Goal: Task Accomplishment & Management: Use online tool/utility

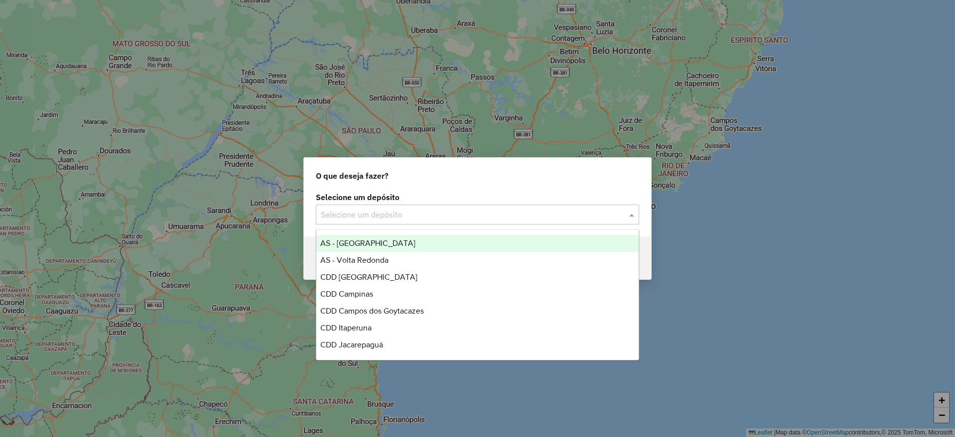
click at [438, 209] on input "text" at bounding box center [468, 215] width 294 height 12
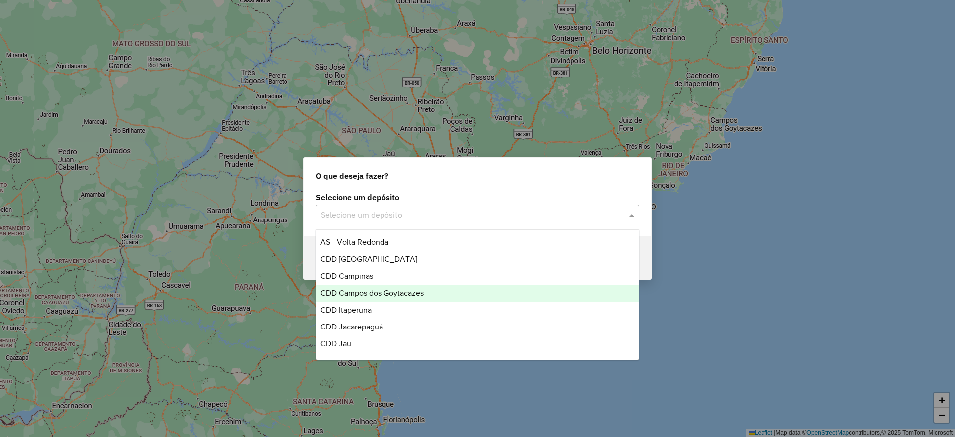
scroll to position [25, 0]
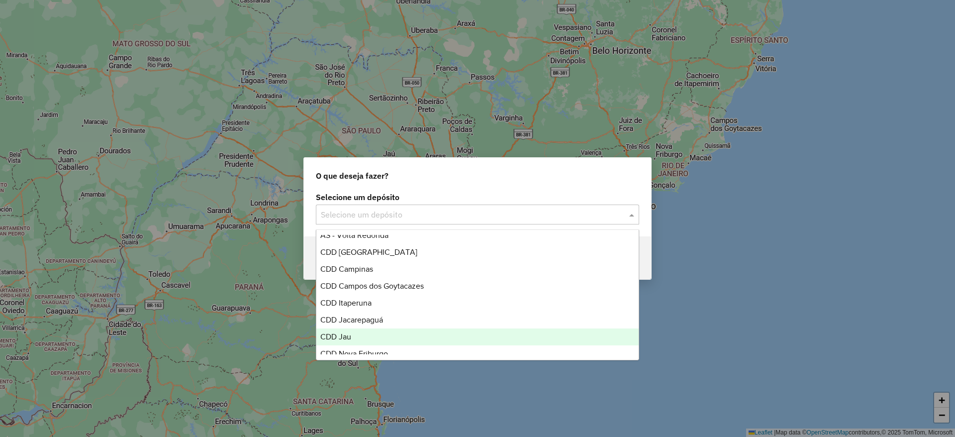
click at [371, 328] on div "CDD Jau" at bounding box center [477, 336] width 322 height 17
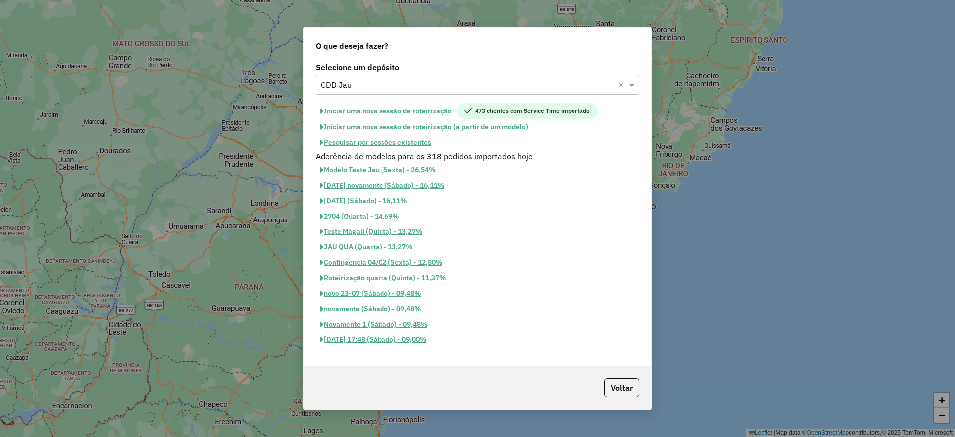
click at [405, 140] on button "Pesquisar por sessões existentes" at bounding box center [376, 142] width 120 height 15
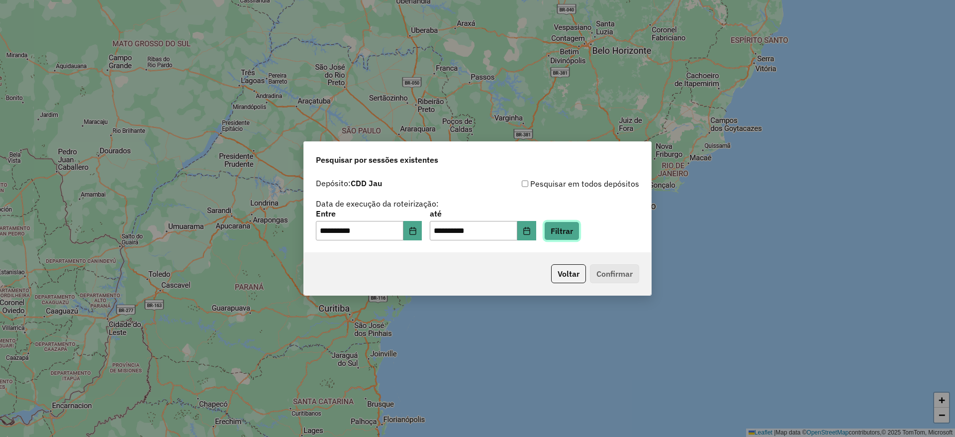
click at [568, 237] on button "Filtrar" at bounding box center [561, 230] width 35 height 19
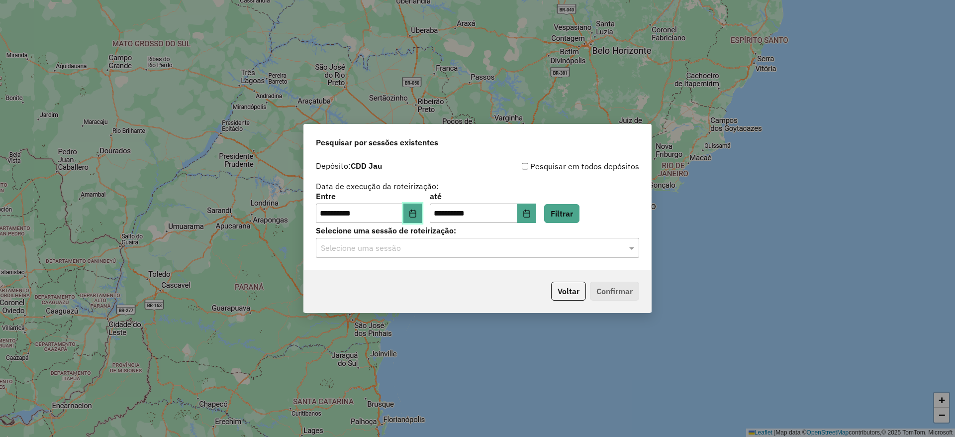
click at [417, 211] on icon "Choose Date" at bounding box center [413, 214] width 8 height 8
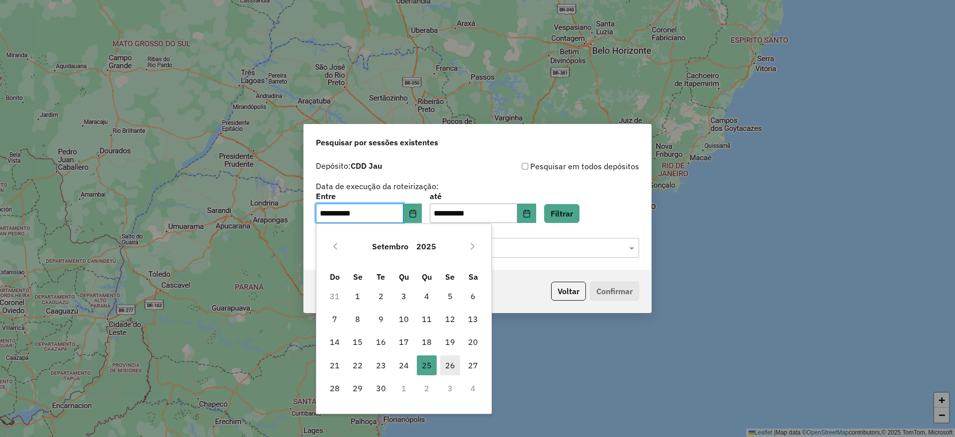
click at [448, 363] on span "26" at bounding box center [450, 365] width 20 height 20
type input "**********"
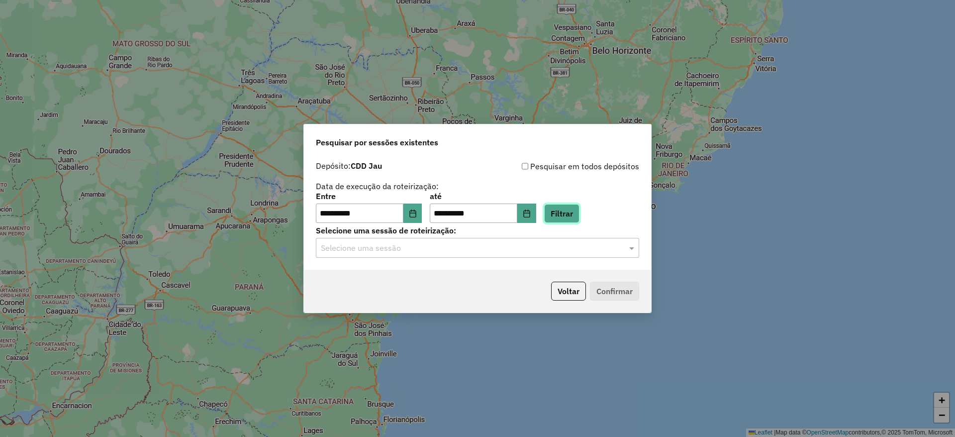
click at [567, 214] on button "Filtrar" at bounding box center [561, 213] width 35 height 19
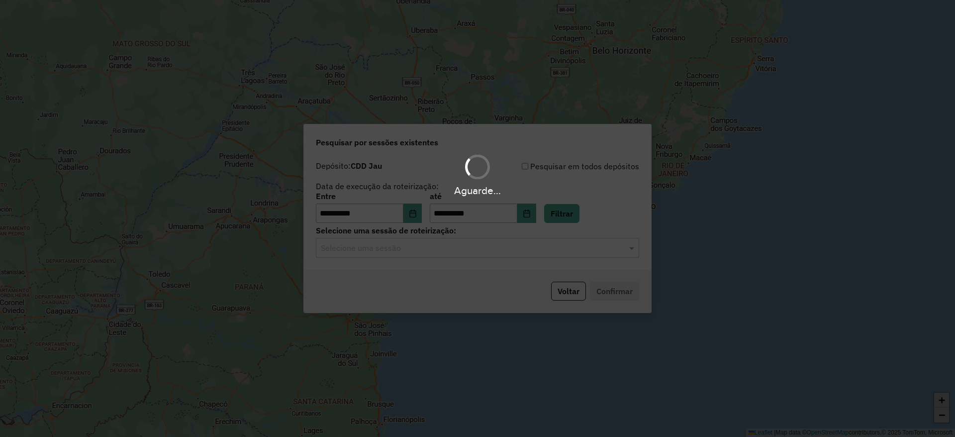
click at [468, 249] on input "text" at bounding box center [468, 248] width 294 height 12
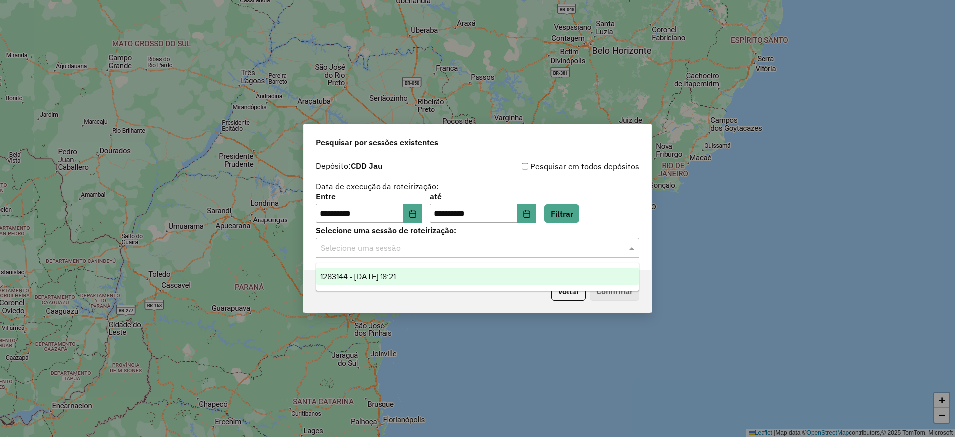
click at [472, 274] on div "1283144 - 26/09/2025 18:21" at bounding box center [477, 276] width 322 height 17
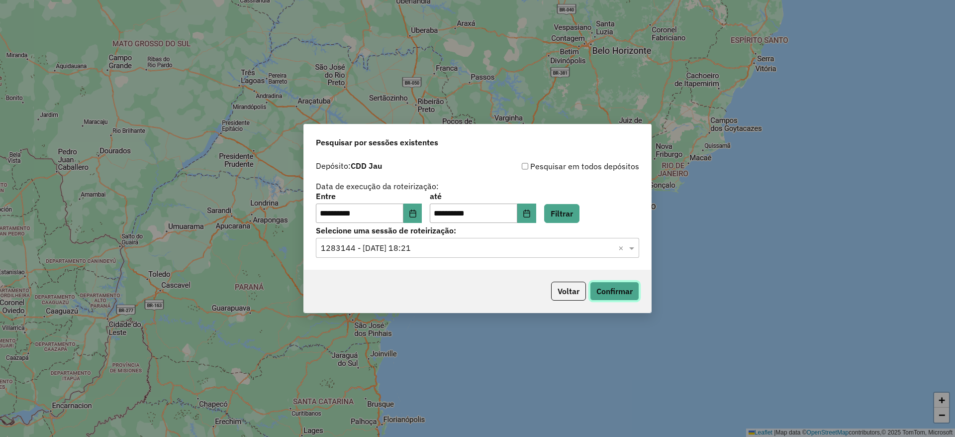
click at [629, 290] on button "Confirmar" at bounding box center [614, 291] width 49 height 19
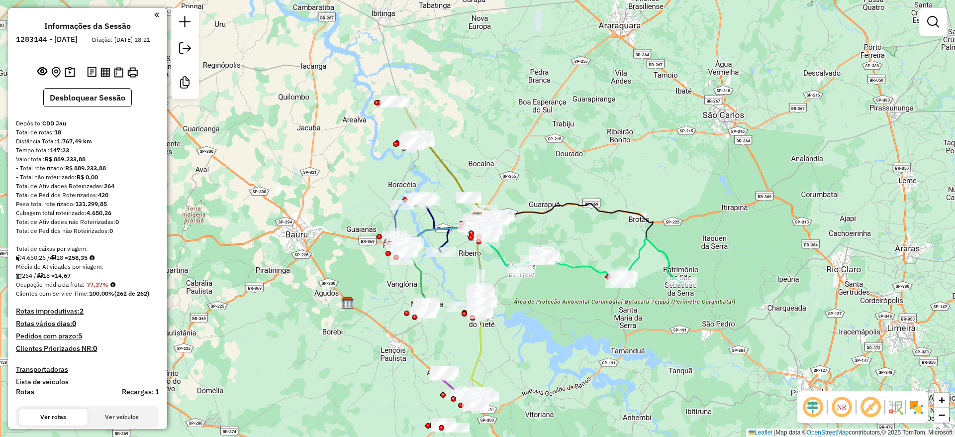
click at [217, 166] on div "Janela de atendimento Grade de atendimento Capacidade Transportadoras Veículos …" at bounding box center [477, 218] width 955 height 437
click at [118, 78] on img at bounding box center [118, 72] width 9 height 10
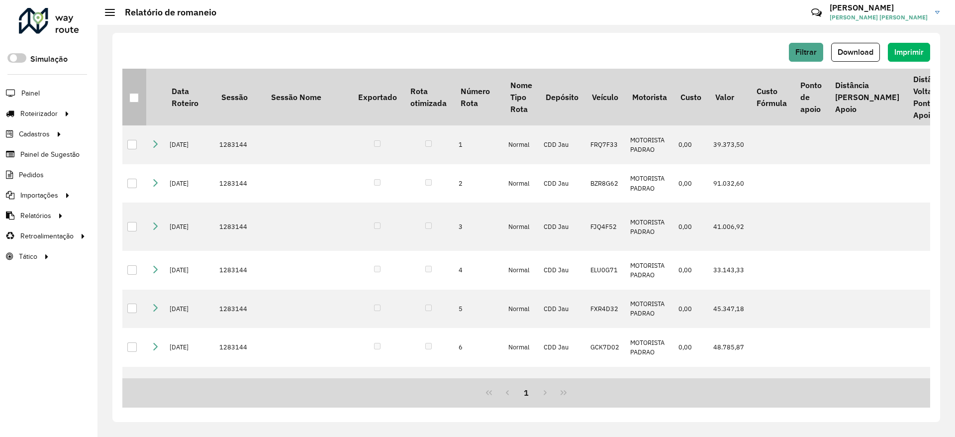
click at [136, 100] on div at bounding box center [133, 97] width 9 height 9
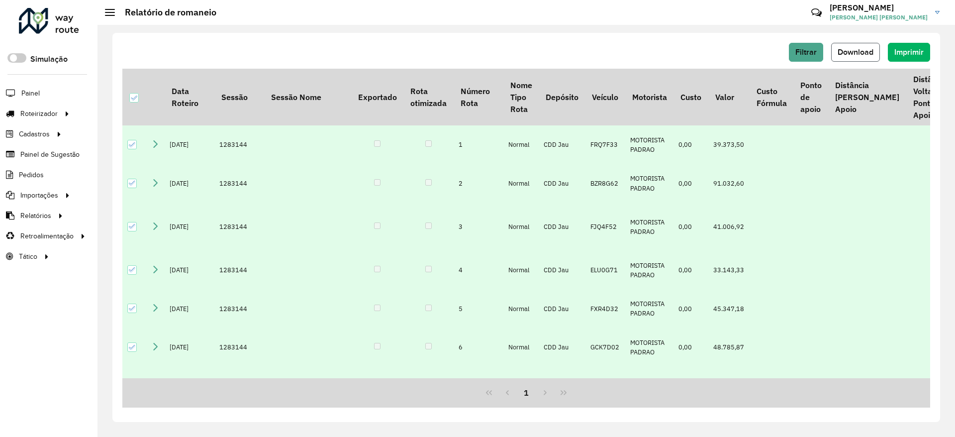
click at [871, 49] on span "Download" at bounding box center [856, 52] width 36 height 8
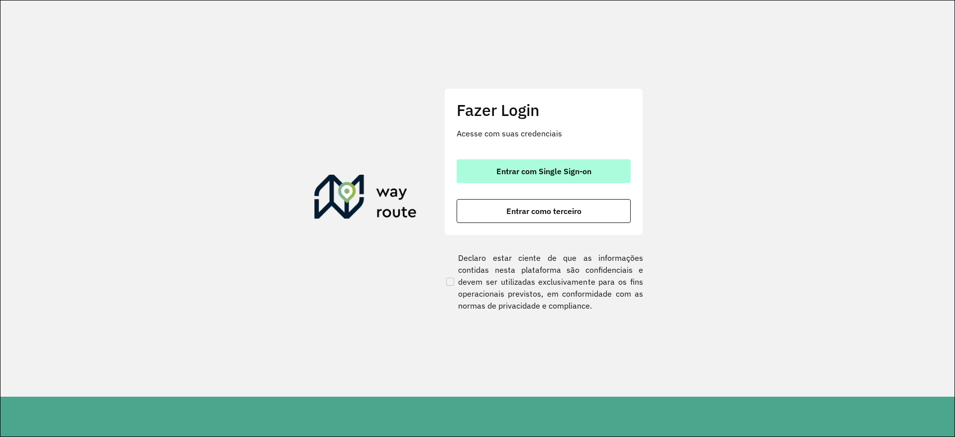
click at [523, 173] on span "Entrar com Single Sign-on" at bounding box center [544, 171] width 95 height 8
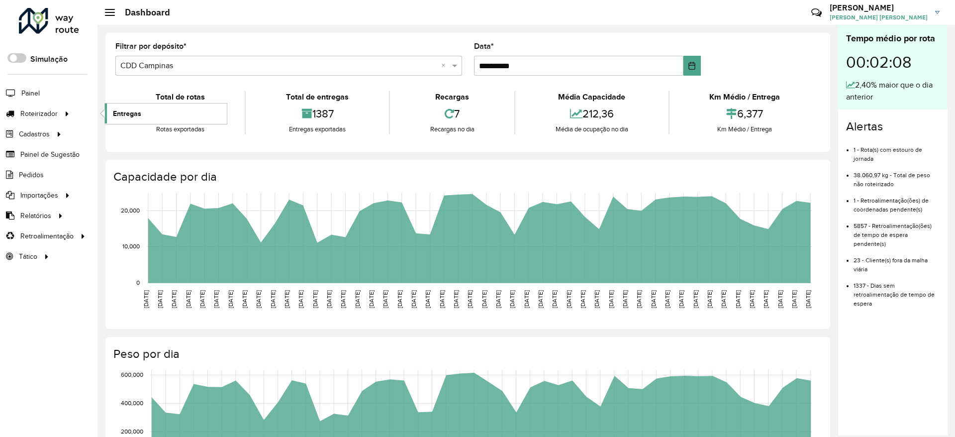
click at [161, 112] on link "Entregas" at bounding box center [166, 114] width 122 height 20
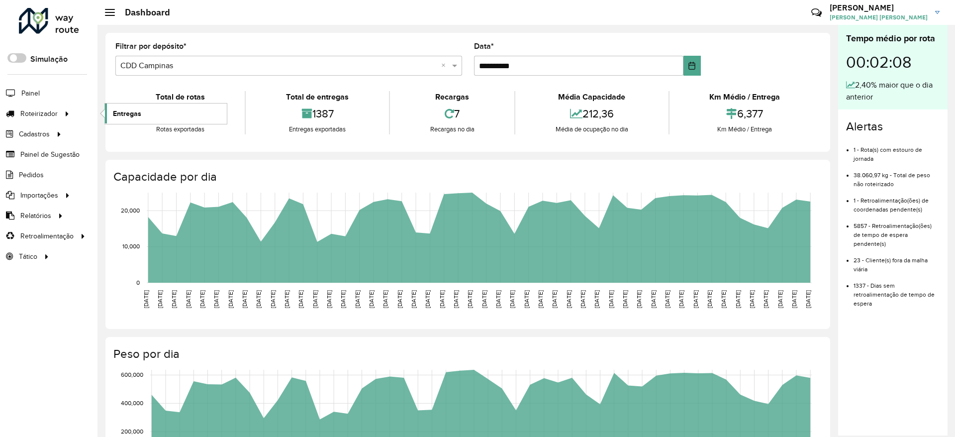
click at [164, 114] on link "Entregas" at bounding box center [166, 114] width 122 height 20
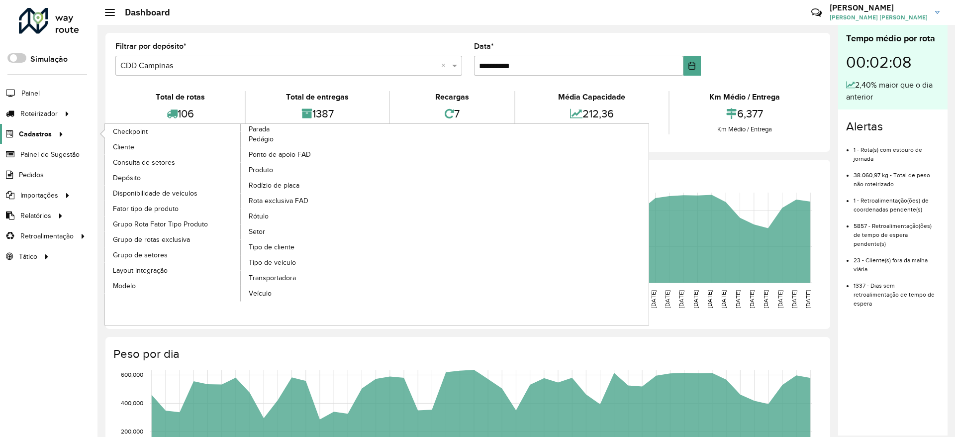
click at [45, 132] on span "Cadastros" at bounding box center [35, 134] width 33 height 10
click at [273, 232] on link "Setor" at bounding box center [309, 231] width 136 height 15
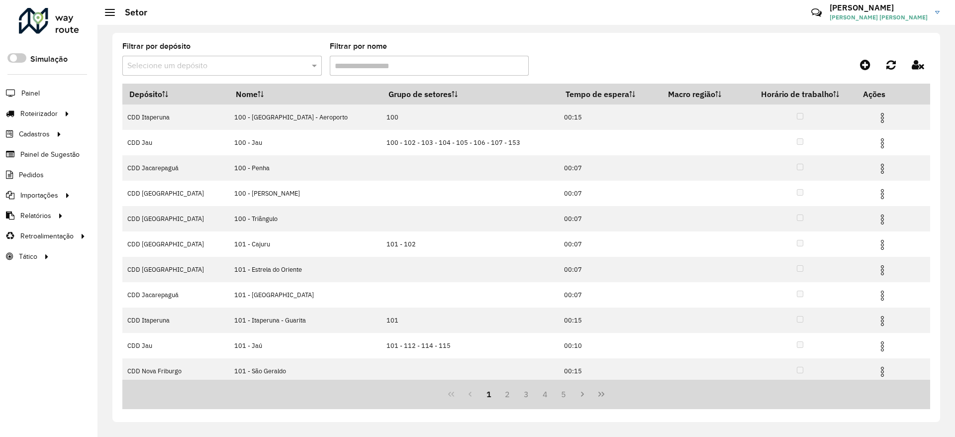
click at [287, 66] on input "text" at bounding box center [212, 66] width 170 height 12
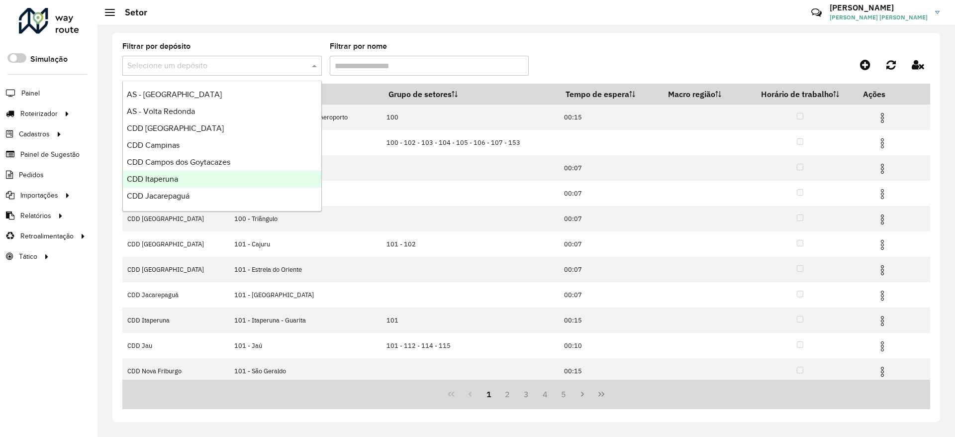
click at [231, 187] on div "CDD Itaperuna" at bounding box center [222, 179] width 199 height 17
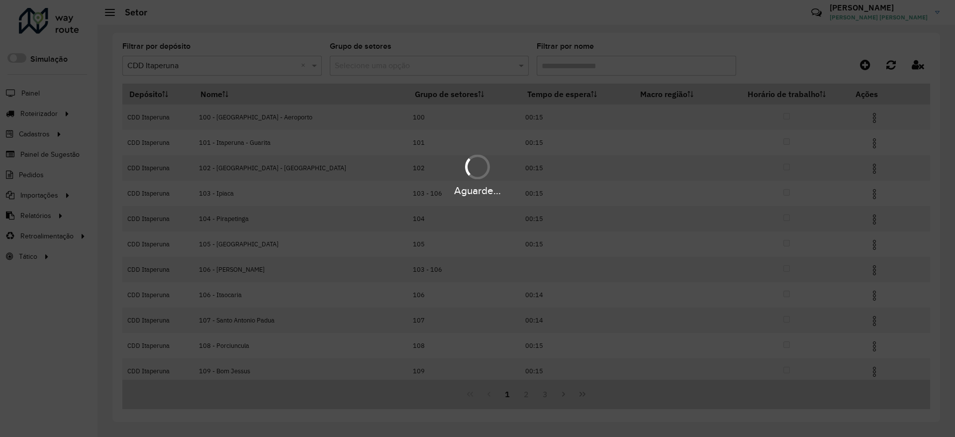
click at [287, 64] on input "text" at bounding box center [212, 66] width 170 height 12
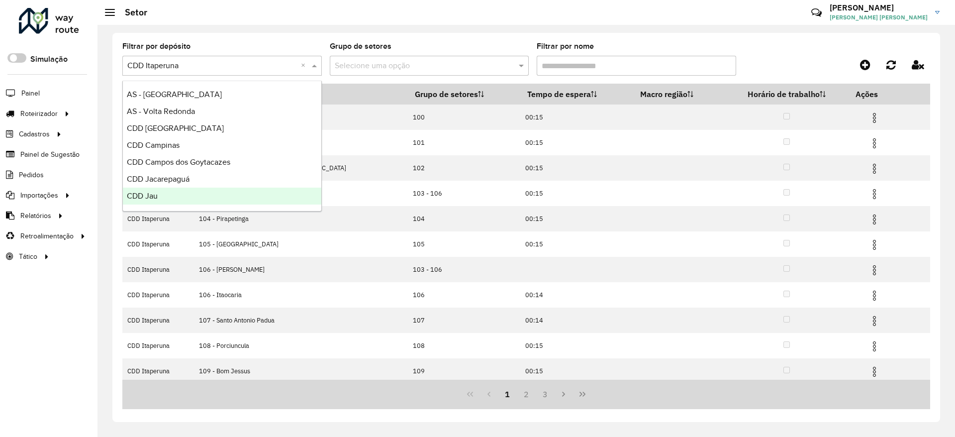
click at [226, 178] on div "CDD Jacarepaguá" at bounding box center [222, 179] width 199 height 17
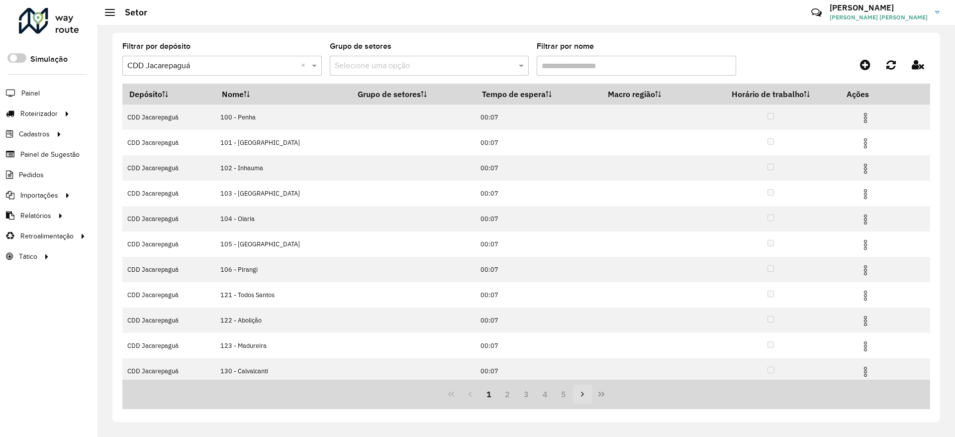
click at [586, 394] on icon "Next Page" at bounding box center [583, 394] width 8 height 8
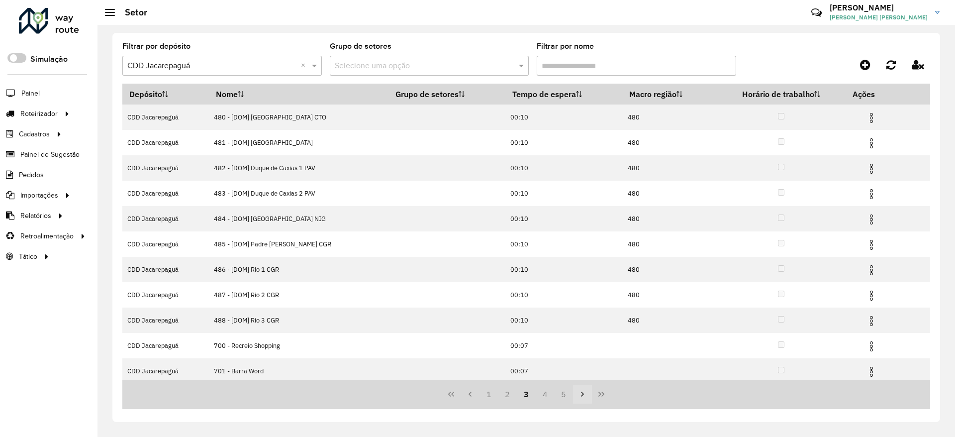
click at [586, 394] on icon "Next Page" at bounding box center [583, 394] width 8 height 8
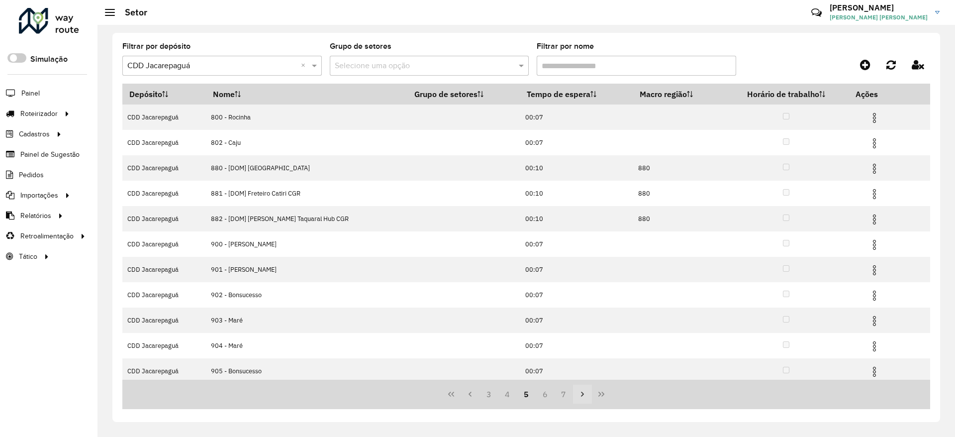
click at [586, 394] on icon "Next Page" at bounding box center [583, 394] width 8 height 8
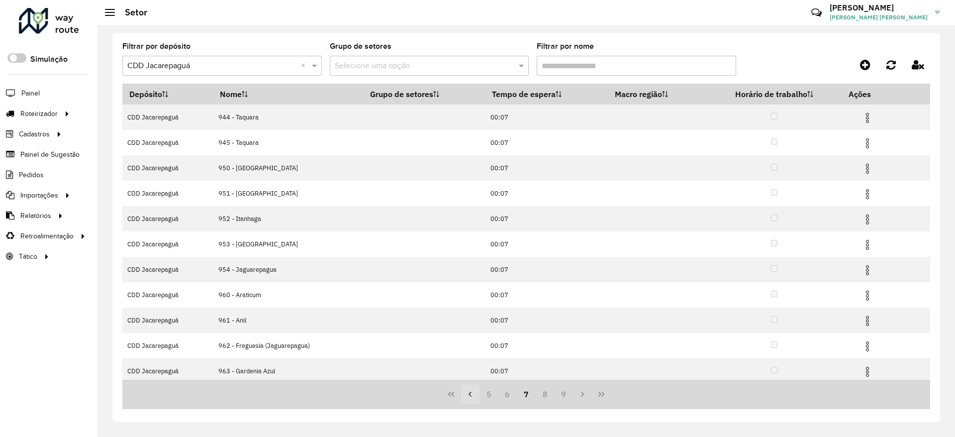
click at [469, 396] on icon "Previous Page" at bounding box center [470, 394] width 8 height 8
click at [470, 393] on icon "Previous Page" at bounding box center [470, 394] width 3 height 5
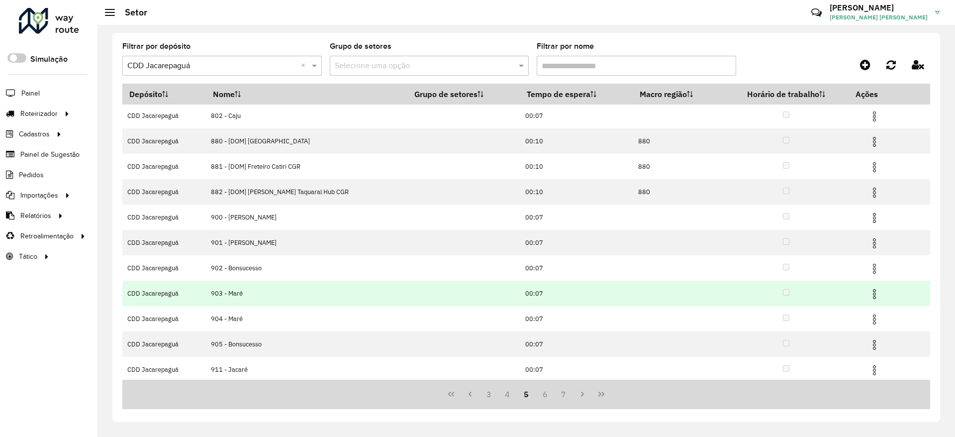
scroll to position [29, 0]
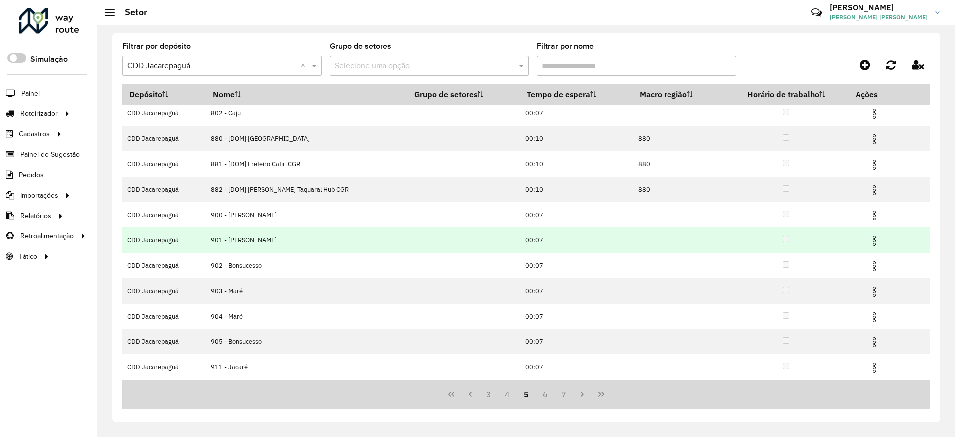
click at [872, 239] on img at bounding box center [875, 241] width 12 height 12
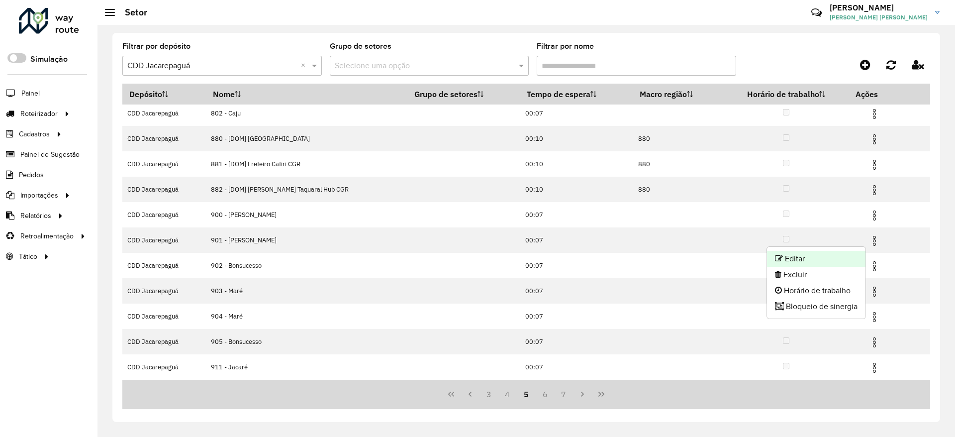
click at [841, 254] on li "Editar" at bounding box center [816, 259] width 99 height 16
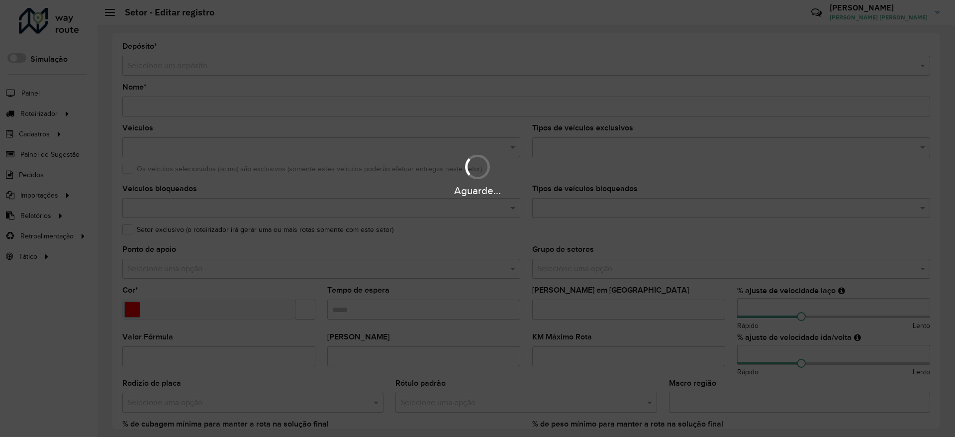
type input "**********"
type input "*******"
type input "*****"
type input "***"
type input "**"
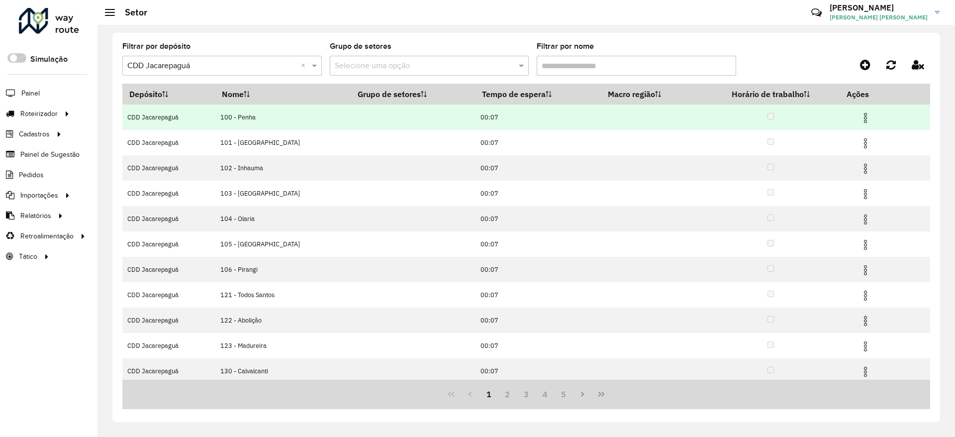
click at [862, 115] on img at bounding box center [866, 118] width 12 height 12
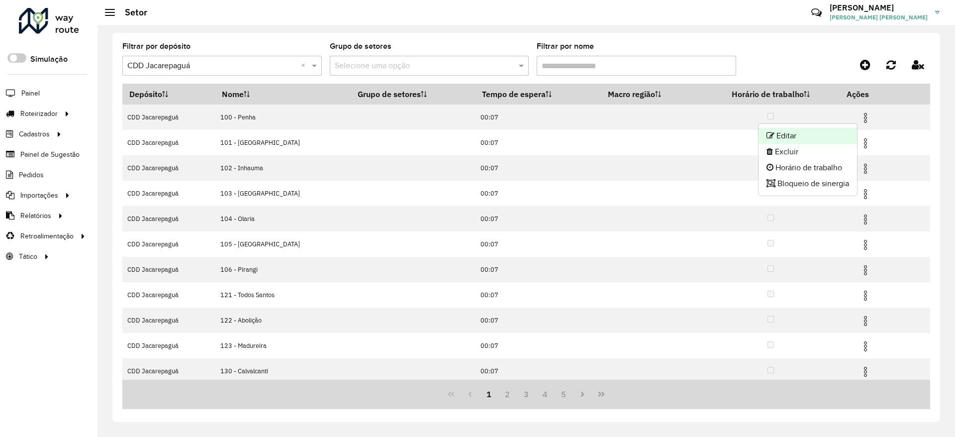
click at [837, 133] on li "Editar" at bounding box center [808, 136] width 99 height 16
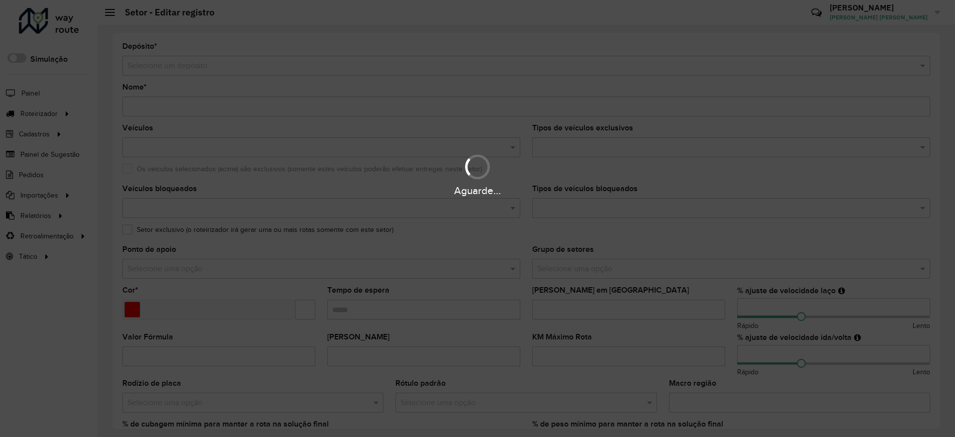
type input "**********"
type input "*******"
type input "*****"
type input "***"
type input "**"
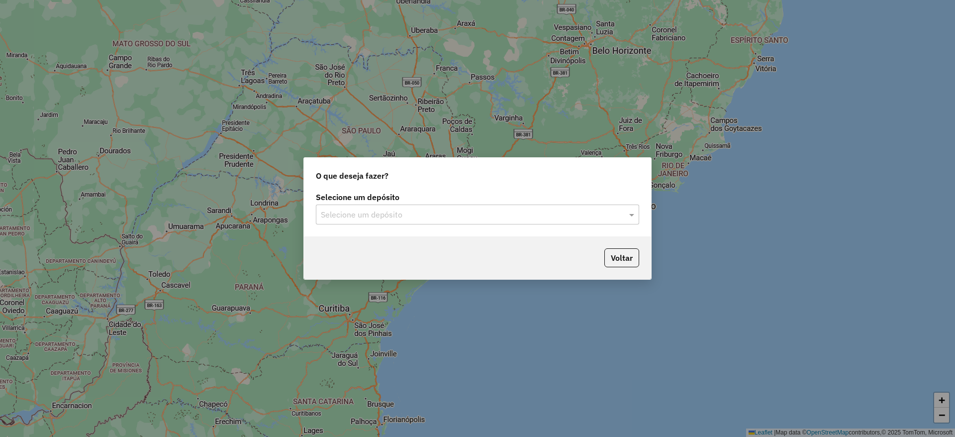
click at [464, 213] on input "text" at bounding box center [468, 215] width 294 height 12
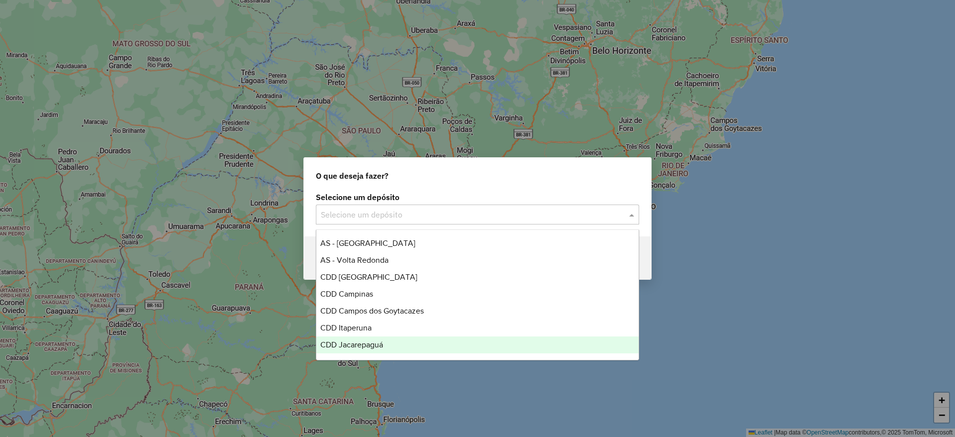
click at [393, 347] on div "CDD Jacarepaguá" at bounding box center [477, 344] width 322 height 17
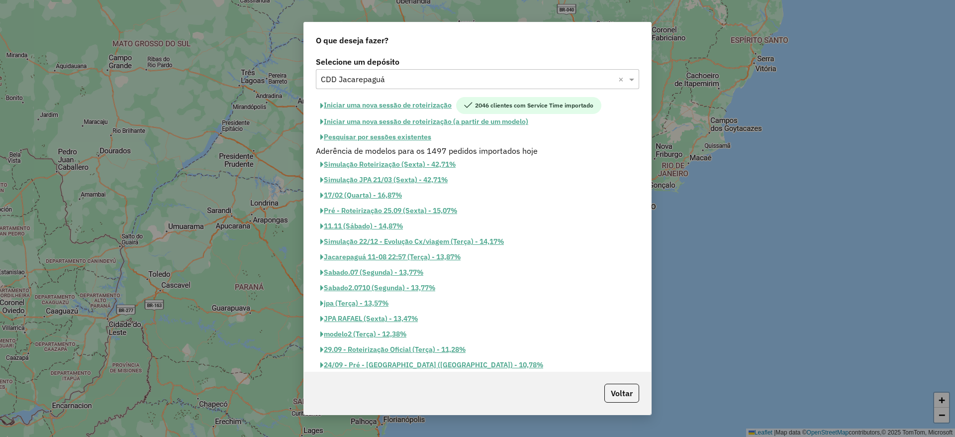
click at [395, 132] on button "Pesquisar por sessões existentes" at bounding box center [376, 136] width 120 height 15
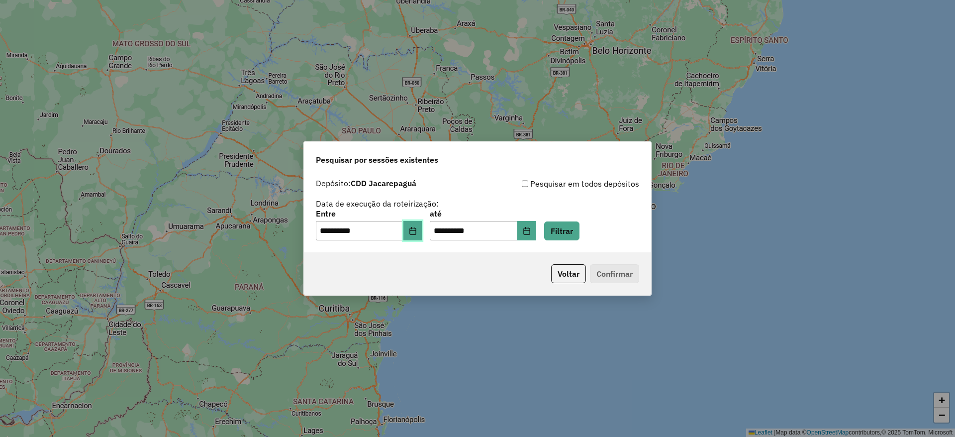
click at [416, 230] on icon "Choose Date" at bounding box center [413, 231] width 6 height 8
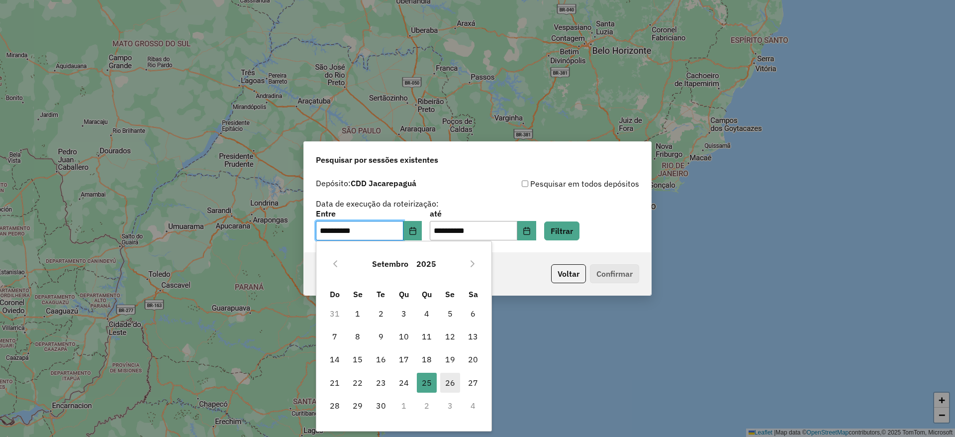
click at [450, 386] on span "26" at bounding box center [450, 383] width 20 height 20
type input "**********"
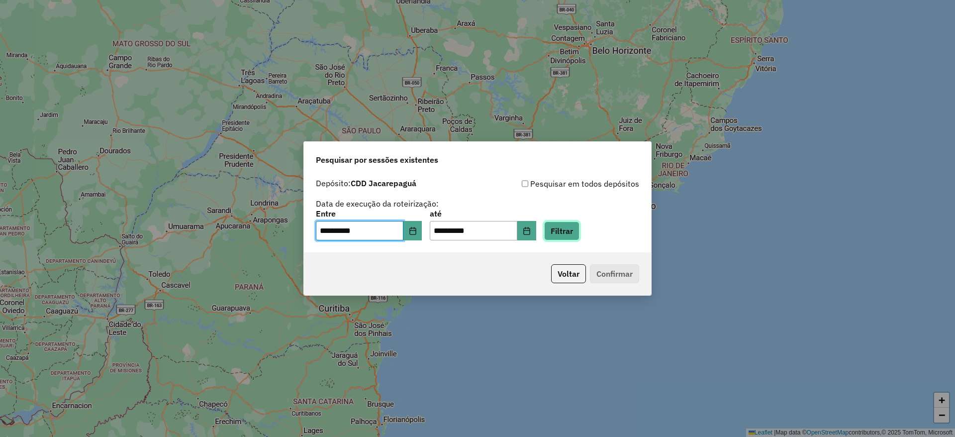
click at [576, 226] on button "Filtrar" at bounding box center [561, 230] width 35 height 19
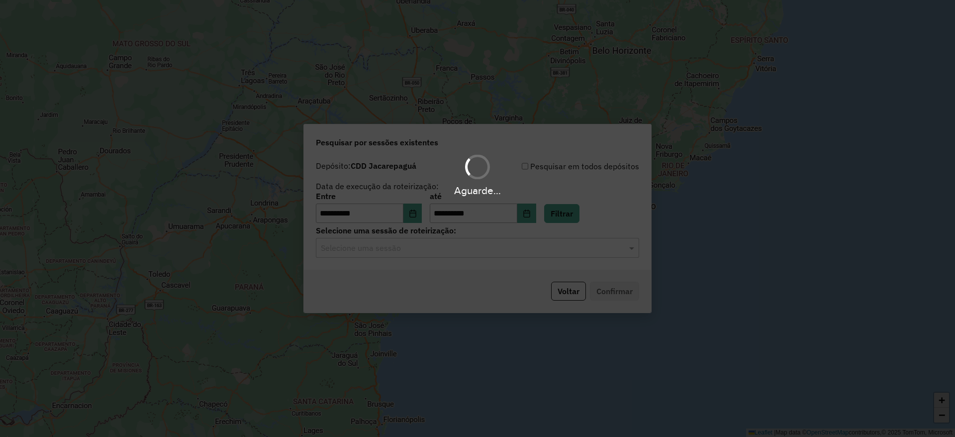
click at [451, 250] on input "text" at bounding box center [468, 248] width 294 height 12
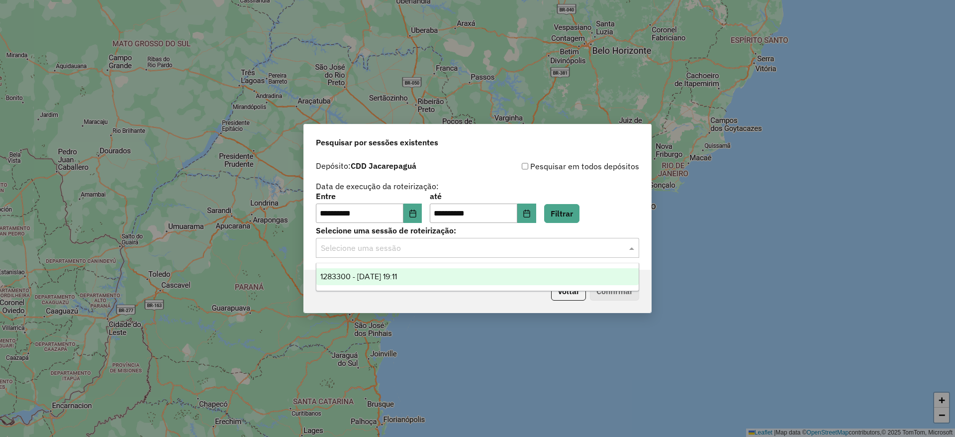
drag, startPoint x: 464, startPoint y: 270, endPoint x: 470, endPoint y: 272, distance: 6.3
click at [465, 270] on div "1283300 - 26/09/2025 19:11" at bounding box center [477, 276] width 322 height 17
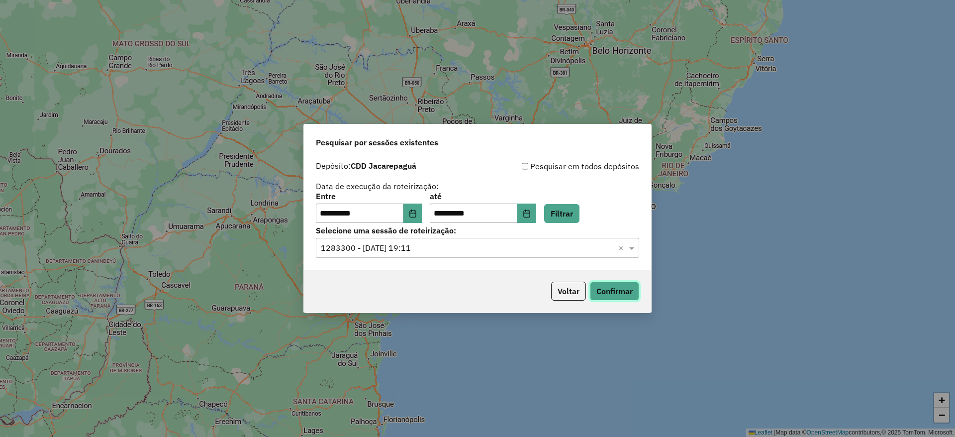
click at [602, 292] on button "Confirmar" at bounding box center [614, 291] width 49 height 19
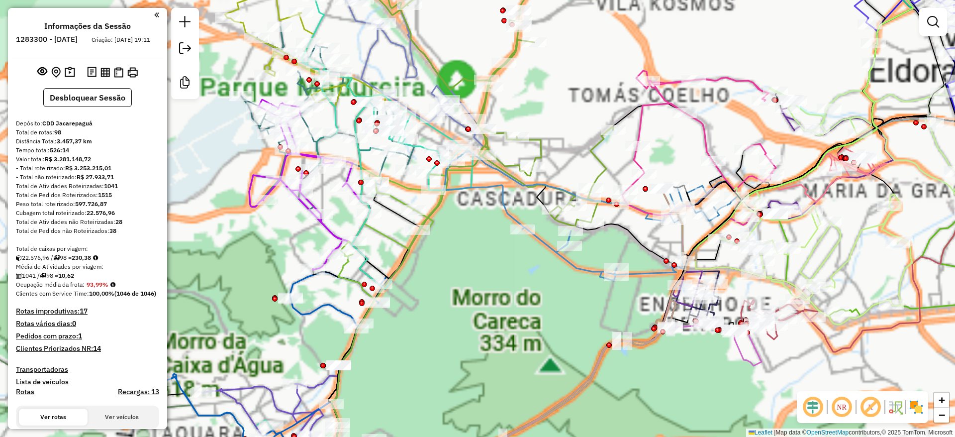
click at [815, 404] on em at bounding box center [813, 407] width 24 height 24
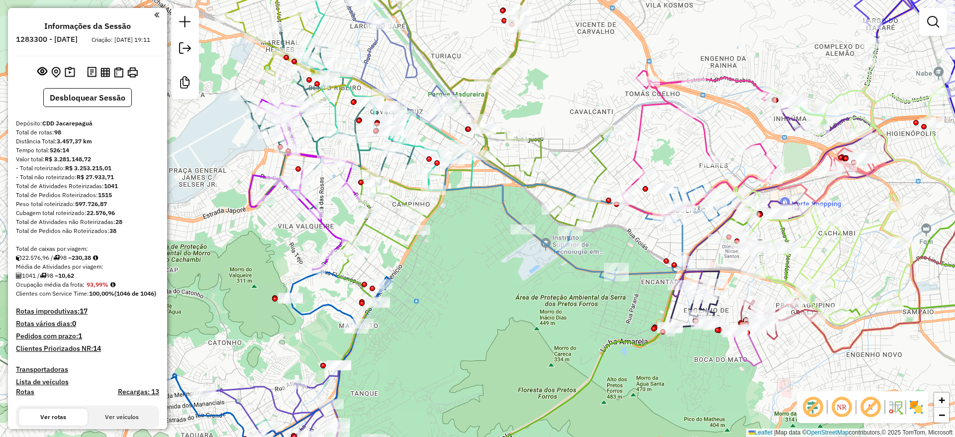
click at [864, 406] on em at bounding box center [871, 407] width 24 height 24
click at [923, 410] on img at bounding box center [917, 407] width 16 height 16
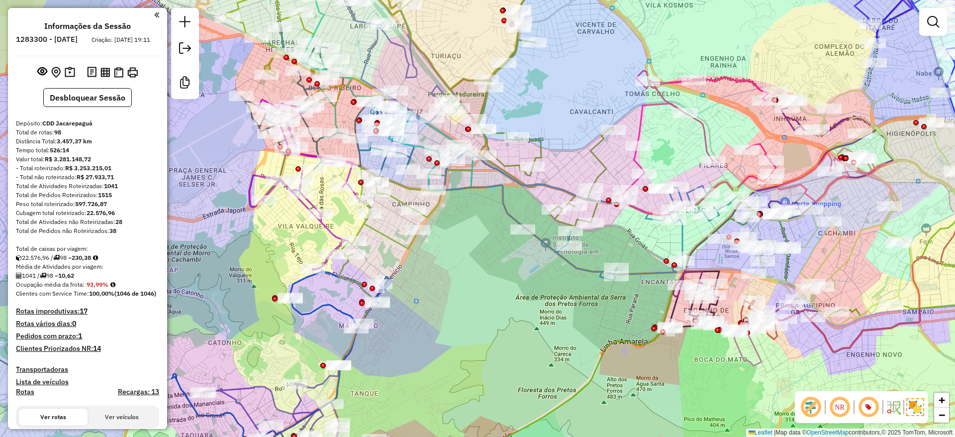
click at [622, 334] on div "Janela de atendimento Grade de atendimento Capacidade Transportadoras Veículos …" at bounding box center [477, 218] width 955 height 437
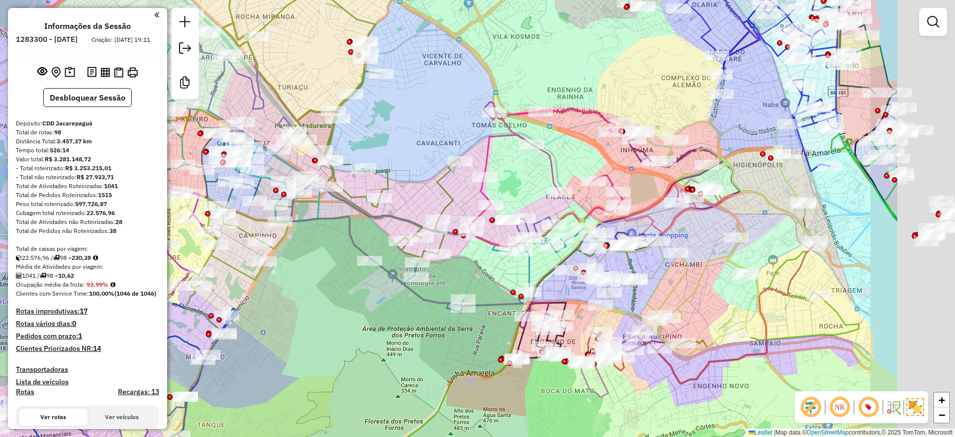
drag, startPoint x: 457, startPoint y: 340, endPoint x: 708, endPoint y: 299, distance: 254.2
click at [414, 343] on div "Janela de atendimento Grade de atendimento Capacidade Transportadoras Veículos …" at bounding box center [477, 218] width 955 height 437
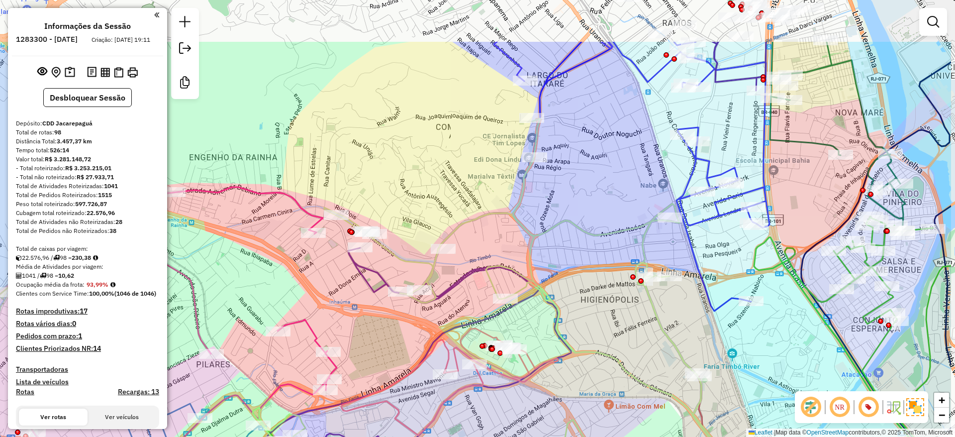
drag, startPoint x: 614, startPoint y: 177, endPoint x: 581, endPoint y: 204, distance: 42.4
click at [581, 204] on div "Janela de atendimento Grade de atendimento Capacidade Transportadoras Veículos …" at bounding box center [477, 218] width 955 height 437
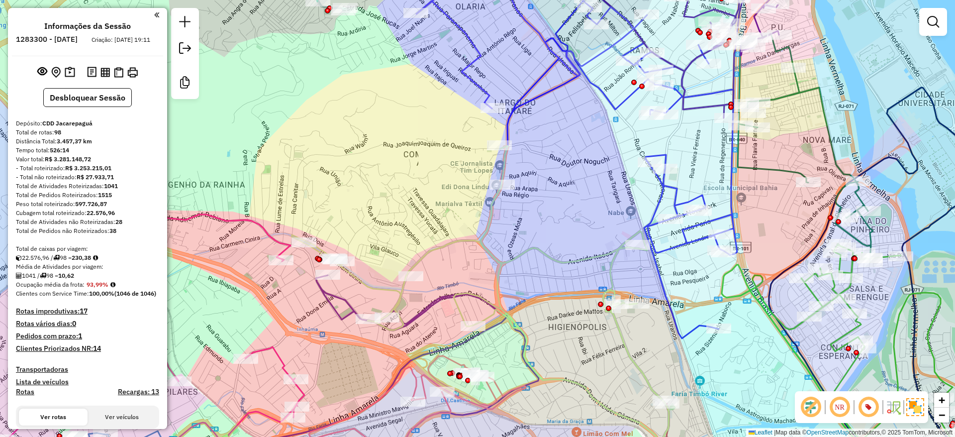
click at [658, 192] on icon at bounding box center [619, 164] width 236 height 350
select select "**********"
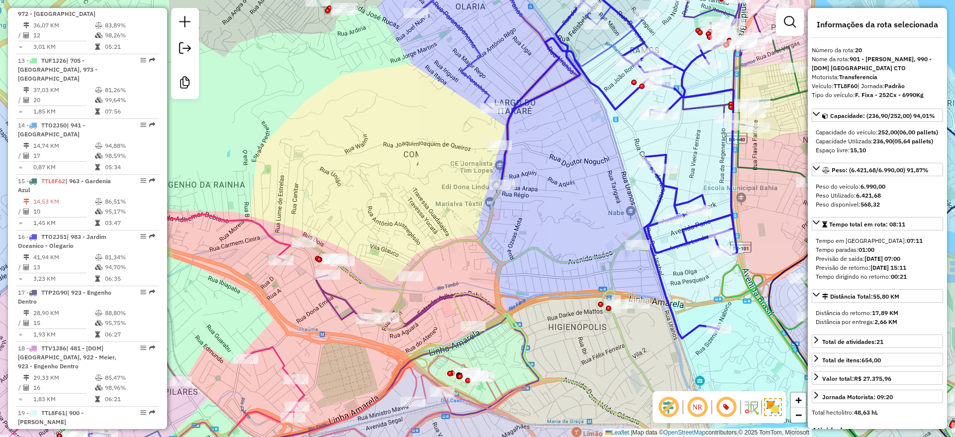
scroll to position [1569, 0]
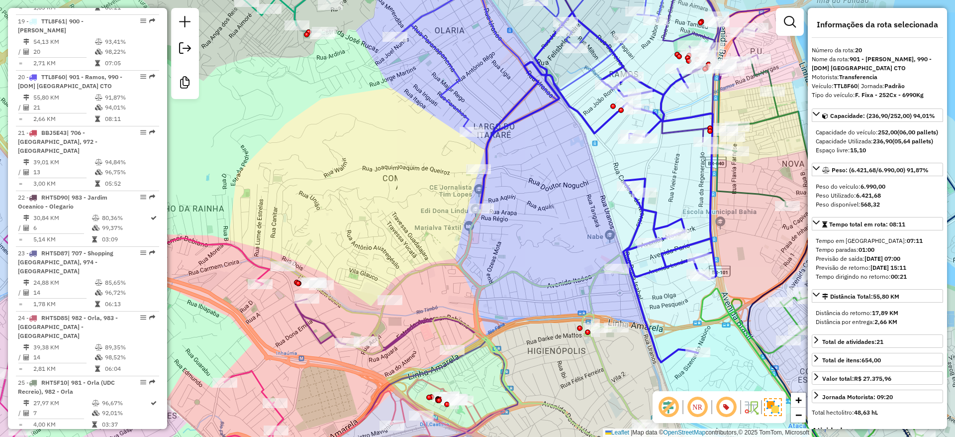
drag, startPoint x: 602, startPoint y: 183, endPoint x: 583, endPoint y: 206, distance: 30.0
click at [583, 206] on div "Janela de atendimento Grade de atendimento Capacidade Transportadoras Veículos …" at bounding box center [477, 218] width 955 height 437
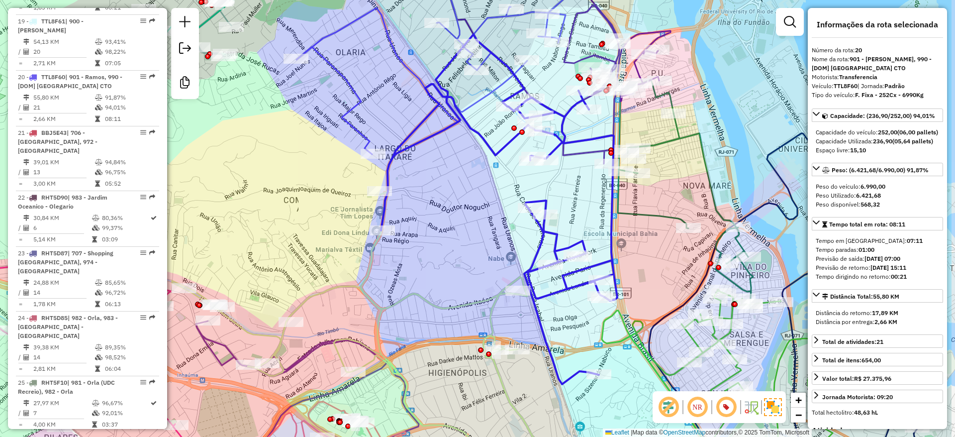
drag, startPoint x: 470, startPoint y: 255, endPoint x: 441, endPoint y: 287, distance: 43.0
click at [441, 287] on div "Janela de atendimento Grade de atendimento Capacidade Transportadoras Veículos …" at bounding box center [477, 218] width 955 height 437
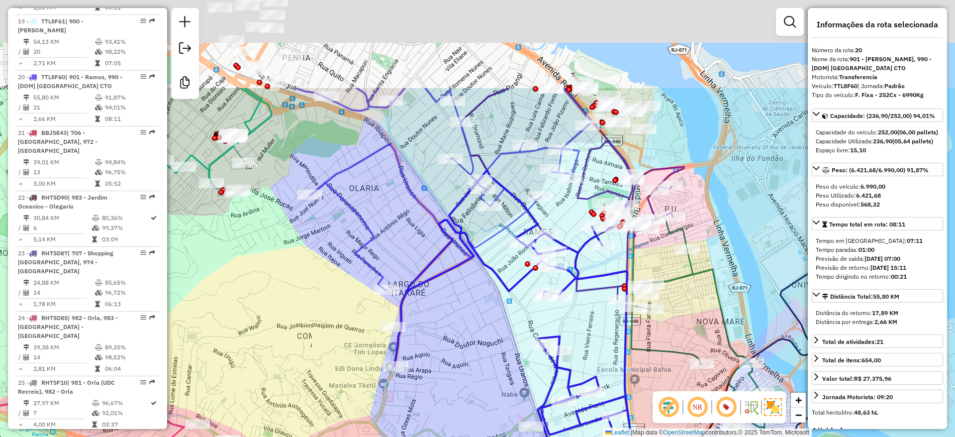
drag, startPoint x: 439, startPoint y: 248, endPoint x: 452, endPoint y: 352, distance: 105.4
click at [452, 352] on div "Janela de atendimento Grade de atendimento Capacidade Transportadoras Veículos …" at bounding box center [477, 218] width 955 height 437
click at [455, 354] on div "Janela de atendimento Grade de atendimento Capacidade Transportadoras Veículos …" at bounding box center [477, 218] width 955 height 437
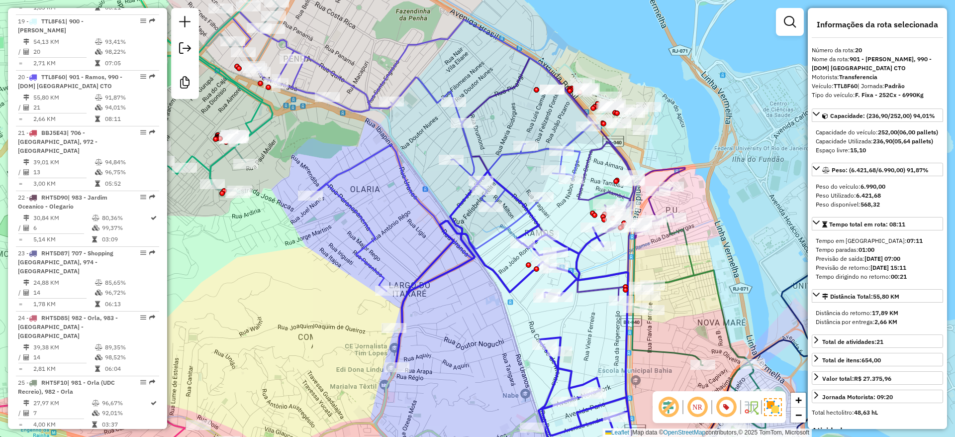
drag, startPoint x: 398, startPoint y: 194, endPoint x: 415, endPoint y: 310, distance: 117.7
click at [415, 317] on div "Janela de atendimento Grade de atendimento Capacidade Transportadoras Veículos …" at bounding box center [477, 218] width 955 height 437
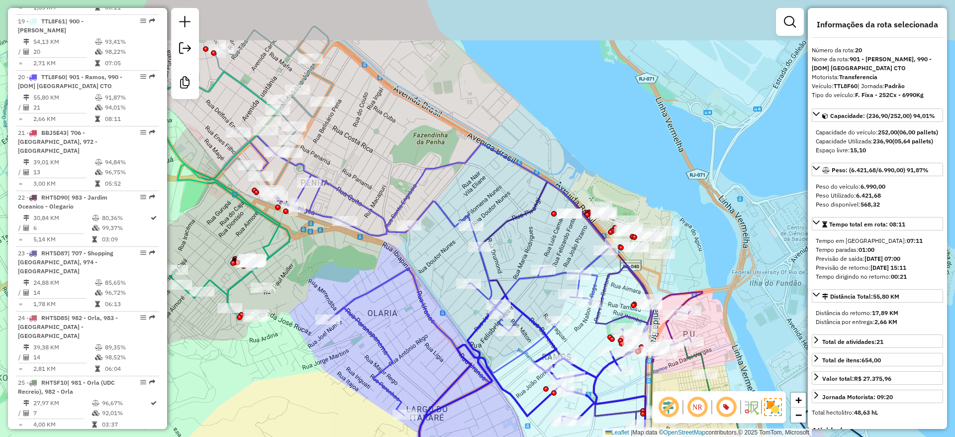
click at [417, 311] on div "Janela de atendimento Grade de atendimento Capacidade Transportadoras Veículos …" at bounding box center [477, 218] width 955 height 437
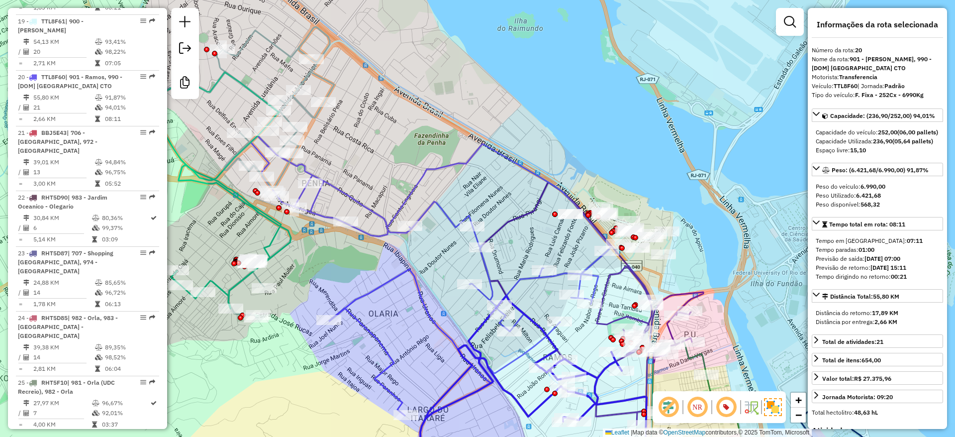
click at [360, 199] on icon at bounding box center [431, 276] width 360 height 280
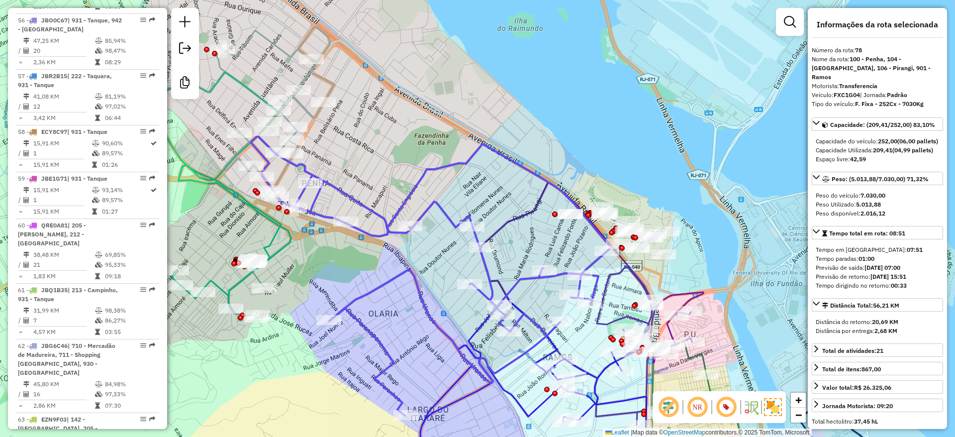
scroll to position [4811, 0]
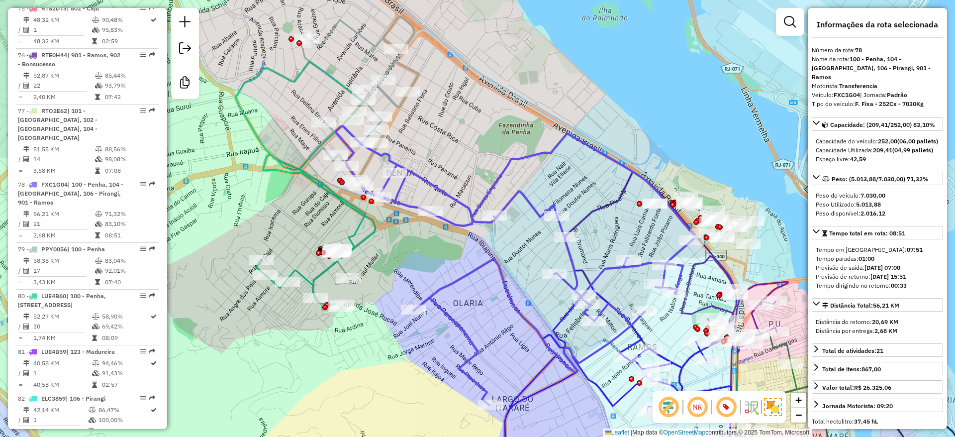
drag, startPoint x: 404, startPoint y: 157, endPoint x: 468, endPoint y: 153, distance: 64.3
click at [468, 153] on div "Janela de atendimento Grade de atendimento Capacidade Transportadoras Veículos …" at bounding box center [477, 218] width 955 height 437
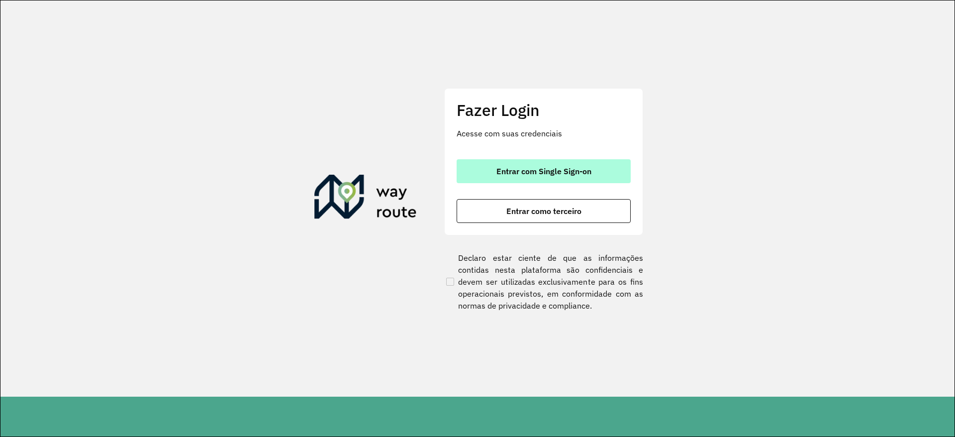
click at [549, 163] on button "Entrar com Single Sign-on" at bounding box center [544, 171] width 174 height 24
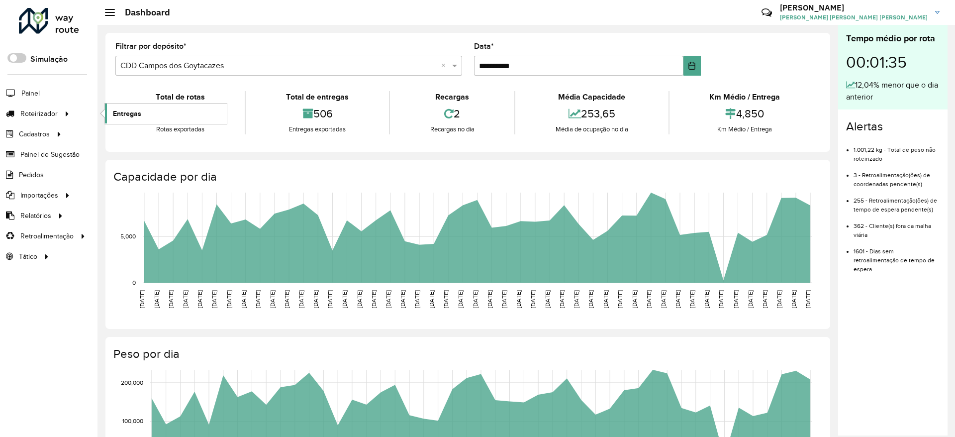
click at [124, 108] on span "Entregas" at bounding box center [127, 113] width 28 height 10
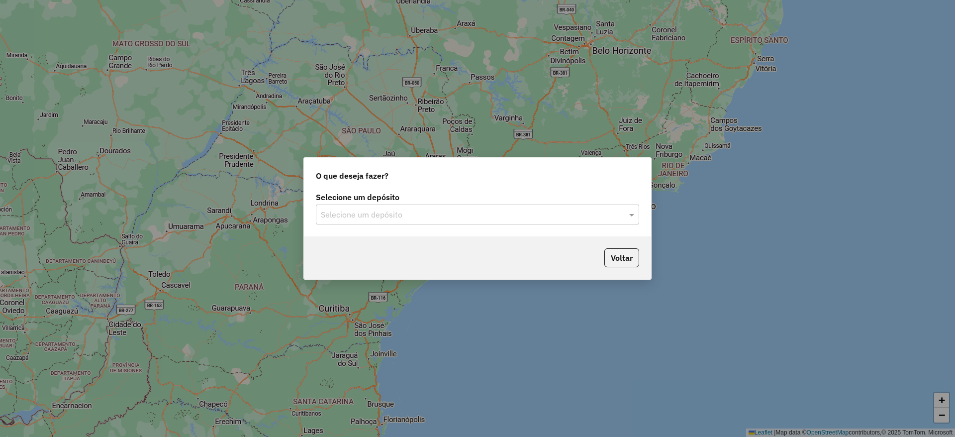
click at [421, 208] on div "Selecione um depósito" at bounding box center [477, 215] width 323 height 20
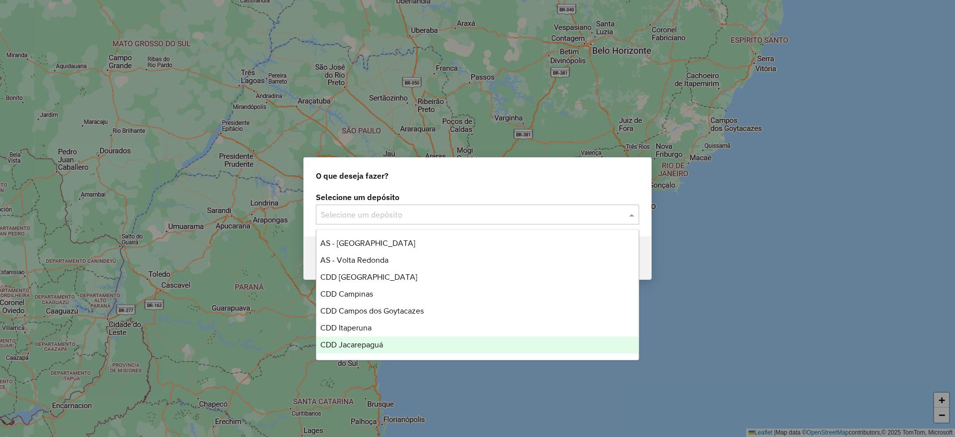
click at [367, 340] on span "CDD Jacarepaguá" at bounding box center [351, 344] width 63 height 8
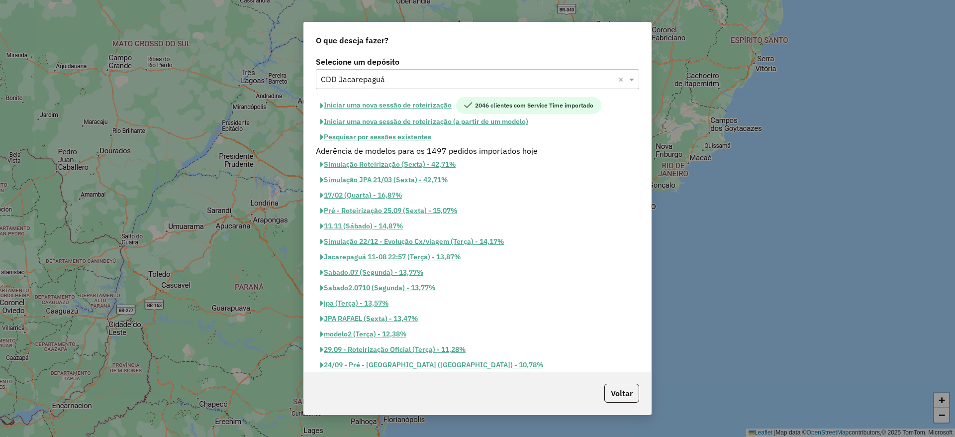
click at [415, 136] on button "Pesquisar por sessões existentes" at bounding box center [376, 136] width 120 height 15
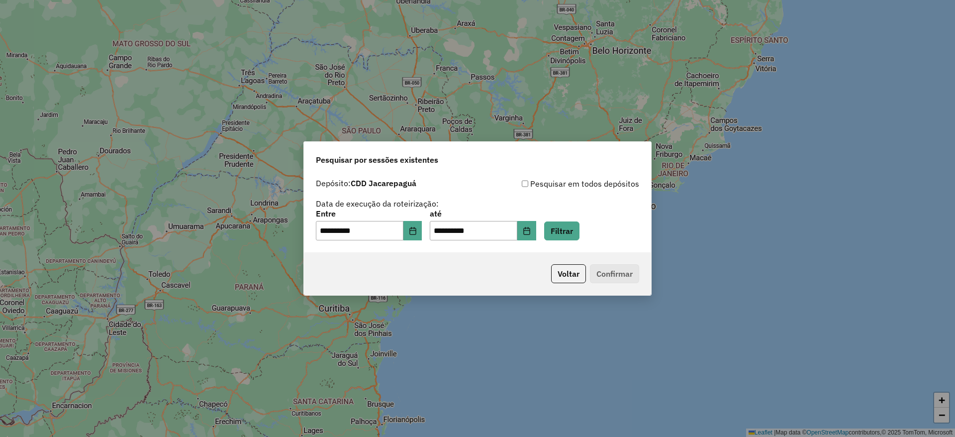
click at [422, 219] on div "**********" at bounding box center [369, 225] width 106 height 31
click at [416, 227] on icon "Choose Date" at bounding box center [413, 231] width 6 height 8
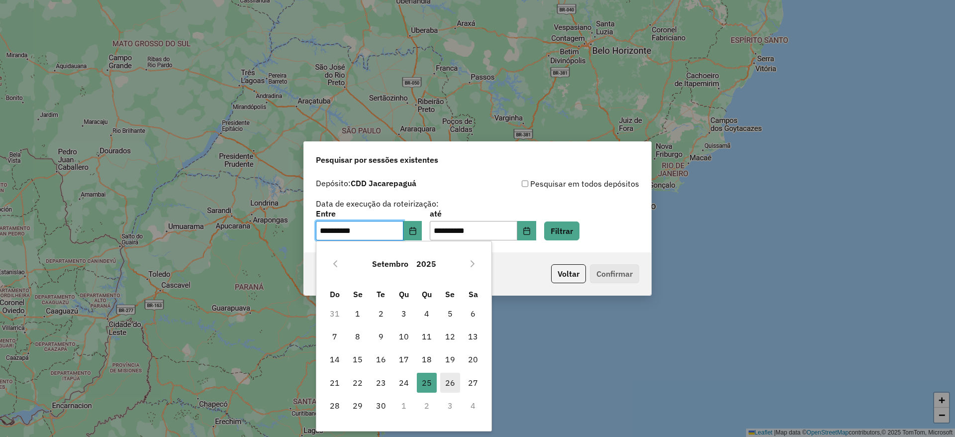
click at [445, 378] on span "26" at bounding box center [450, 383] width 20 height 20
type input "**********"
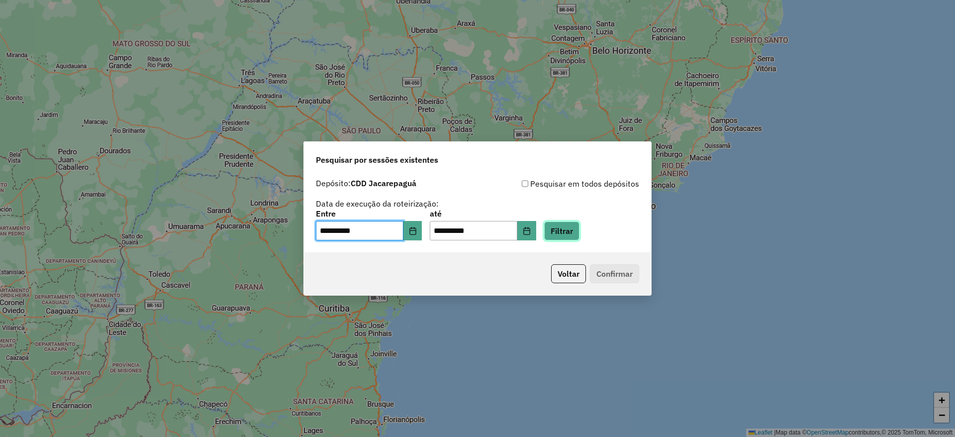
click at [568, 228] on button "Filtrar" at bounding box center [561, 230] width 35 height 19
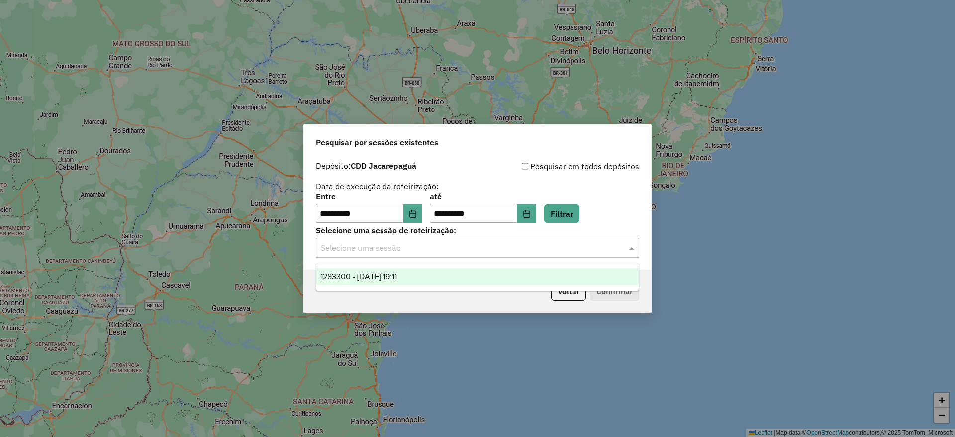
click at [511, 249] on input "text" at bounding box center [468, 248] width 294 height 12
click at [513, 276] on div "1283300 - 26/09/2025 19:11" at bounding box center [477, 276] width 322 height 17
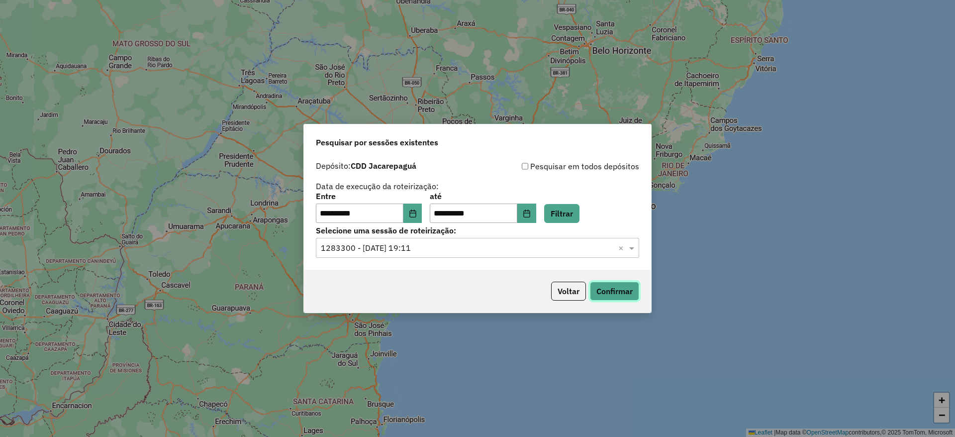
click at [617, 288] on button "Confirmar" at bounding box center [614, 291] width 49 height 19
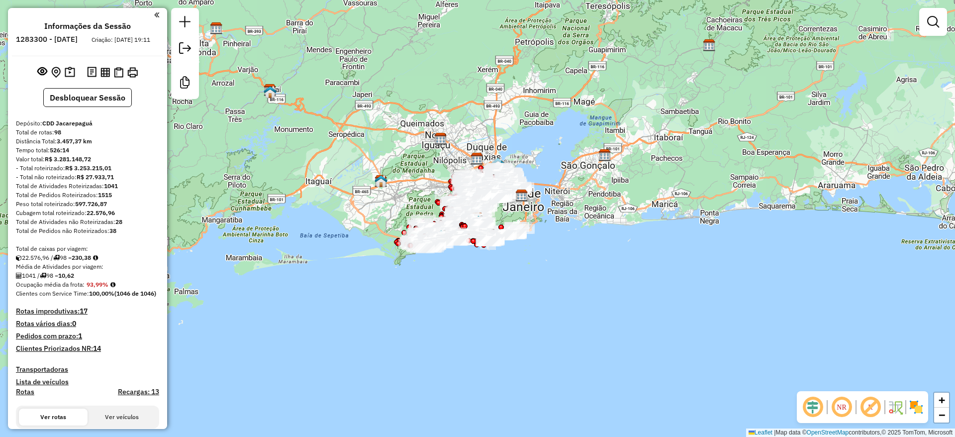
click at [813, 409] on em at bounding box center [813, 407] width 24 height 24
click at [868, 405] on em at bounding box center [871, 407] width 24 height 24
click at [910, 403] on img at bounding box center [917, 407] width 16 height 16
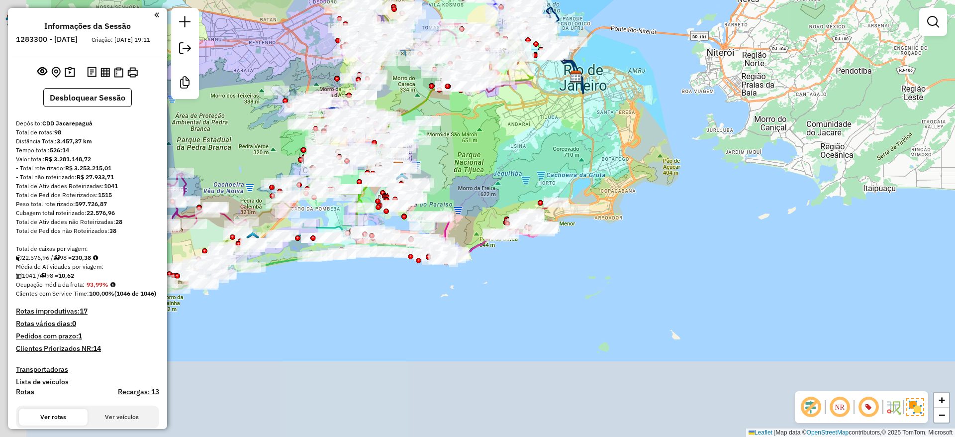
drag, startPoint x: 369, startPoint y: 265, endPoint x: 521, endPoint y: 165, distance: 181.5
click at [521, 165] on div "Janela de atendimento Grade de atendimento Capacidade Transportadoras Veículos …" at bounding box center [477, 218] width 955 height 437
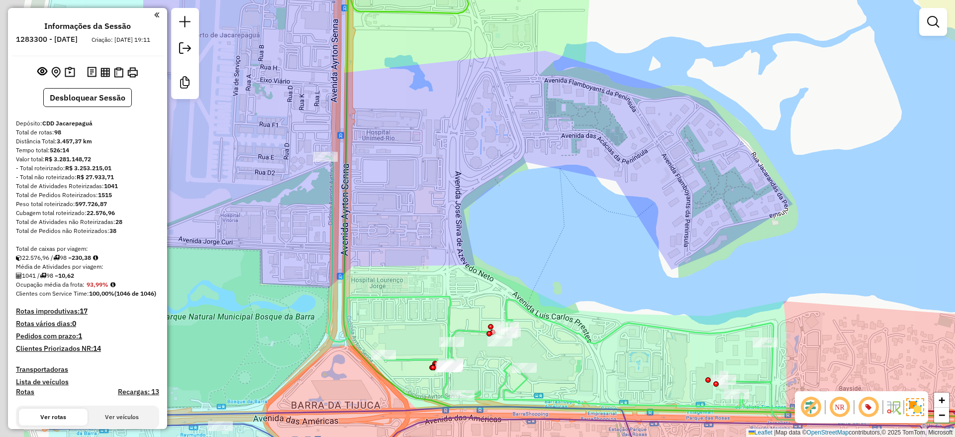
drag, startPoint x: 275, startPoint y: 189, endPoint x: 420, endPoint y: 188, distance: 144.3
click at [420, 188] on div "Janela de atendimento Grade de atendimento Capacidade Transportadoras Veículos …" at bounding box center [477, 218] width 955 height 437
click at [344, 181] on icon at bounding box center [697, 189] width 707 height 466
select select "**********"
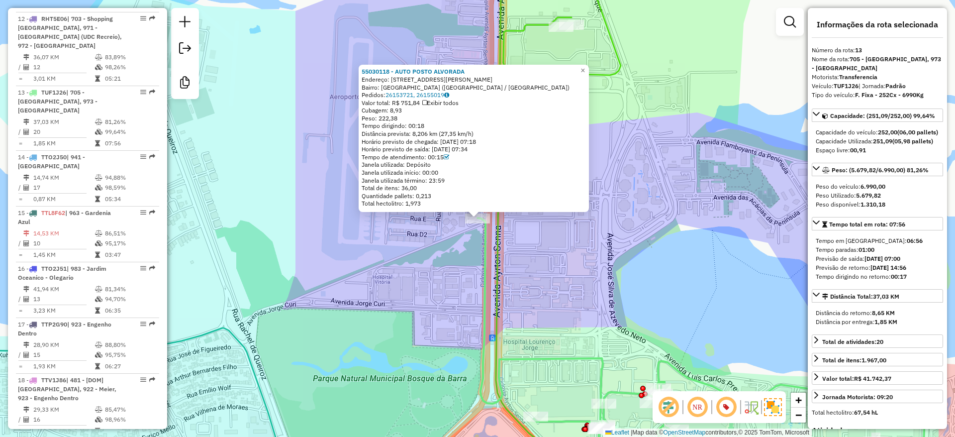
scroll to position [1179, 0]
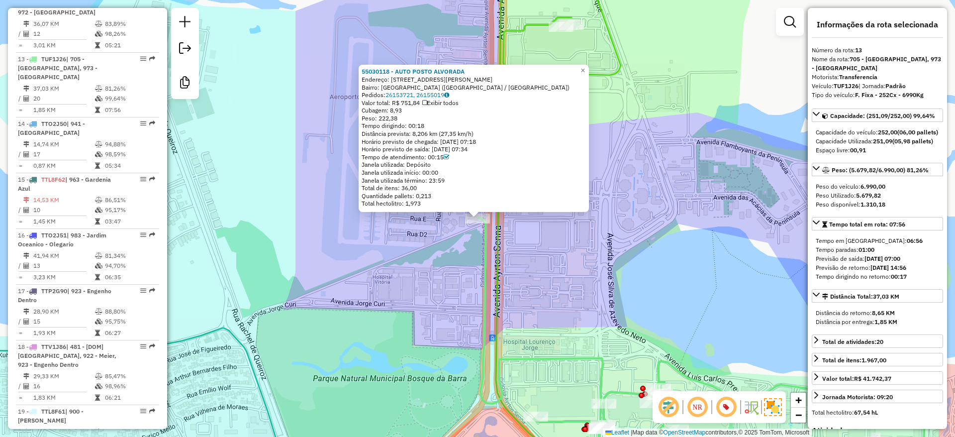
click at [842, 86] on strong "TUF1J26" at bounding box center [846, 85] width 25 height 7
drag, startPoint x: 711, startPoint y: 133, endPoint x: 529, endPoint y: 472, distance: 384.7
click at [529, 436] on html "Aguarde... Pop-up bloqueado! Seu navegador bloqueou automáticamente a abertura …" at bounding box center [477, 218] width 955 height 437
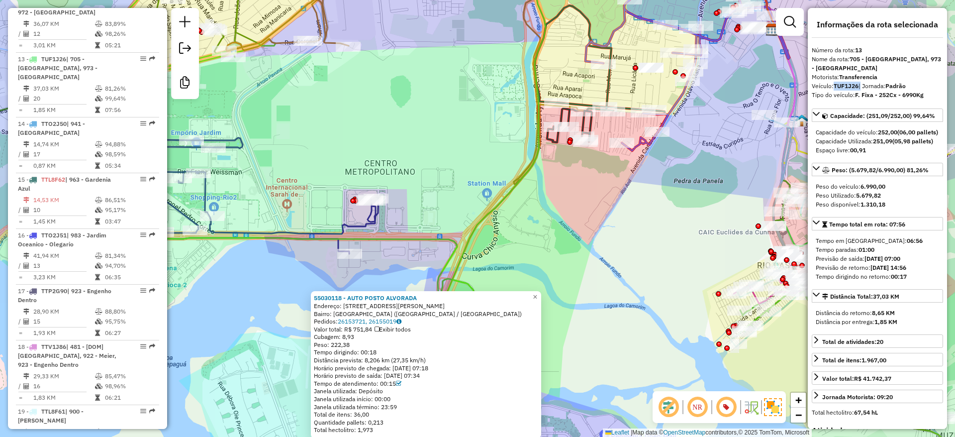
click at [613, 198] on div "55030118 - AUTO POSTO ALVORADA Endereço: [STREET_ADDRESS][PERSON_NAME] Bairro: …" at bounding box center [477, 218] width 955 height 437
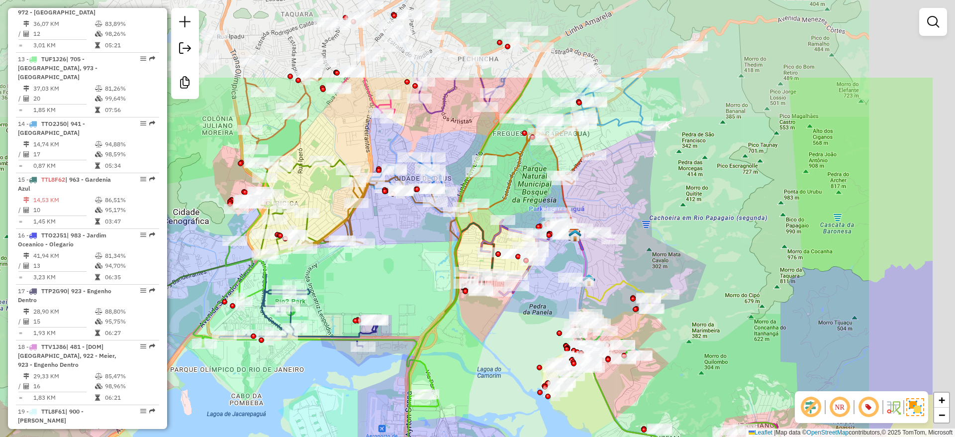
drag, startPoint x: 613, startPoint y: 198, endPoint x: 494, endPoint y: 311, distance: 164.7
click at [494, 311] on div "Janela de atendimento Grade de atendimento Capacidade Transportadoras Veículos …" at bounding box center [477, 218] width 955 height 437
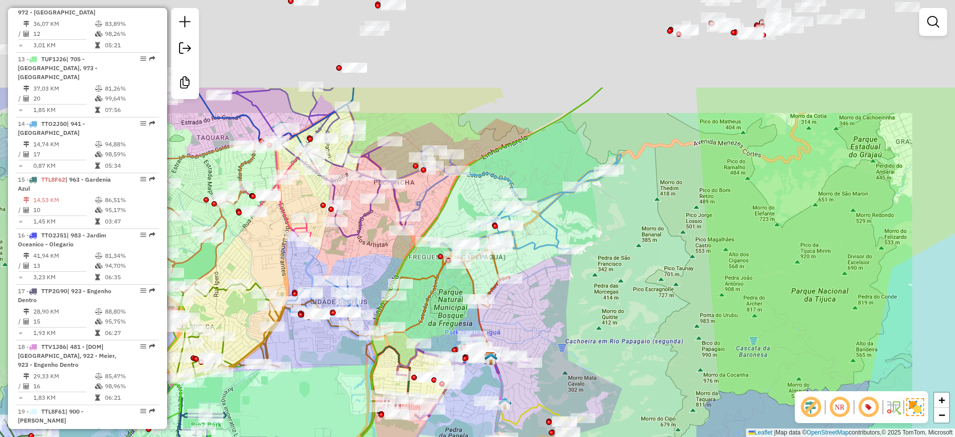
drag, startPoint x: 680, startPoint y: 134, endPoint x: 541, endPoint y: 337, distance: 245.3
click at [541, 337] on div "Janela de atendimento Grade de atendimento Capacidade Transportadoras Veículos …" at bounding box center [477, 218] width 955 height 437
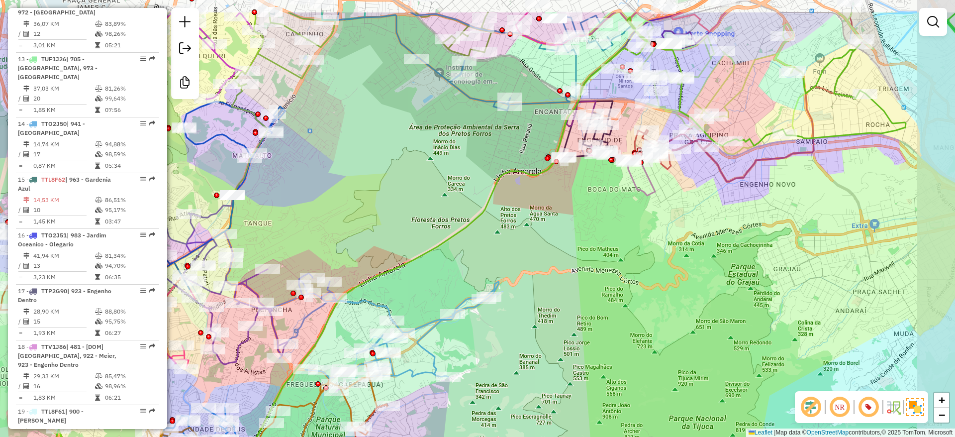
drag, startPoint x: 670, startPoint y: 185, endPoint x: 604, endPoint y: 241, distance: 87.2
click at [604, 241] on div "Rota 1 - Placa VAN0001 55064023 - NAO TEM Janela de atendimento Grade de atendi…" at bounding box center [477, 218] width 955 height 437
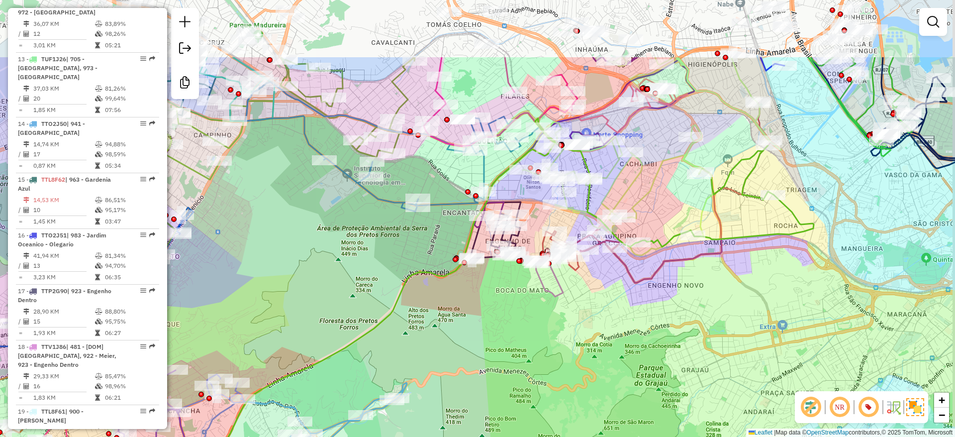
drag, startPoint x: 720, startPoint y: 69, endPoint x: 627, endPoint y: 170, distance: 137.0
click at [627, 170] on icon at bounding box center [618, 186] width 191 height 137
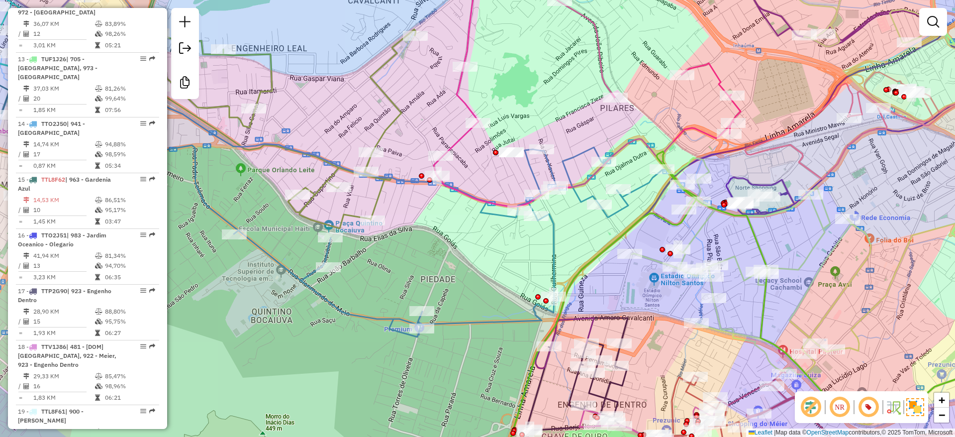
drag, startPoint x: 558, startPoint y: 100, endPoint x: 513, endPoint y: 106, distance: 45.8
click at [513, 106] on div "Rota 1 - Placa VAN0001 55064023 - NAO TEM Janela de atendimento Grade de atendi…" at bounding box center [477, 218] width 955 height 437
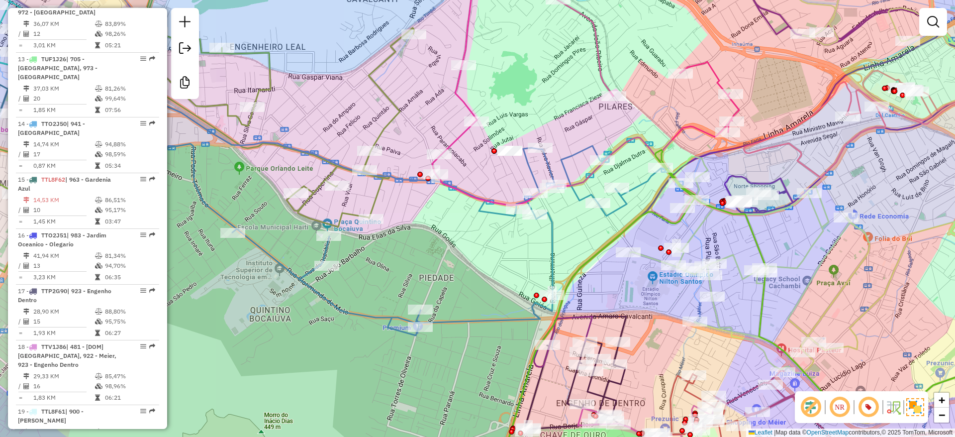
click at [552, 233] on icon at bounding box center [367, 205] width 587 height 259
select select "**********"
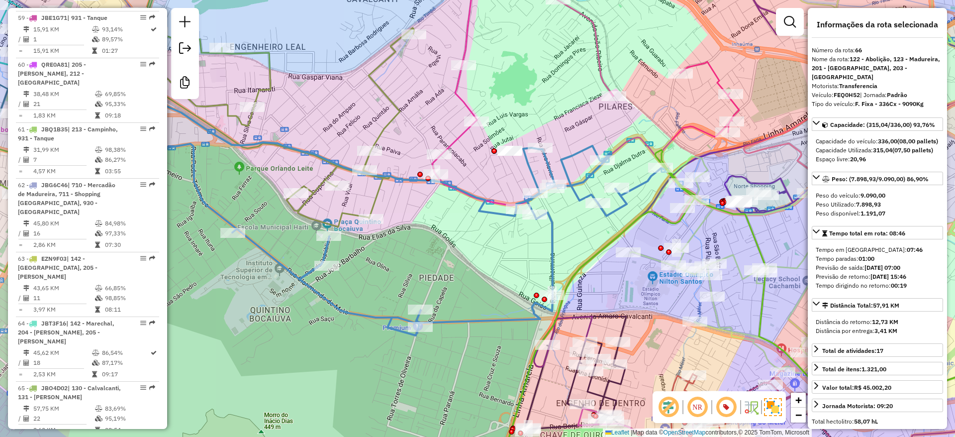
scroll to position [4133, 0]
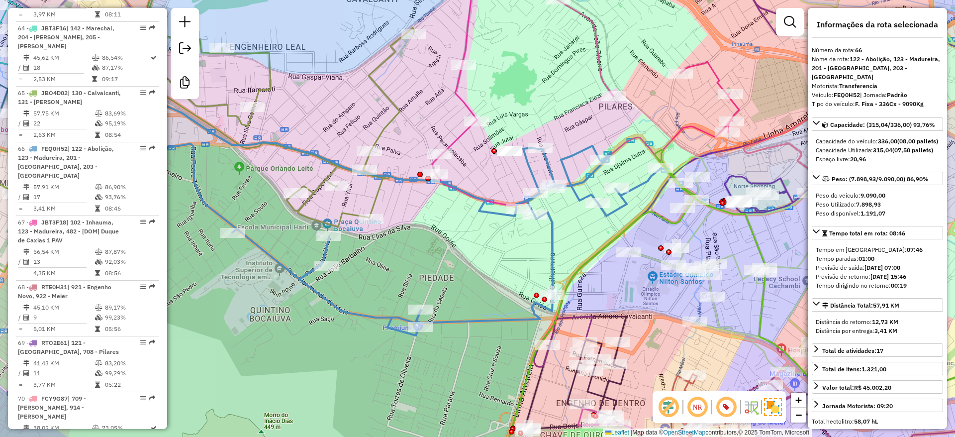
click at [859, 91] on strong "FEQ0H52" at bounding box center [847, 94] width 26 height 7
copy div "FEQ0H52"
click at [409, 257] on div "Janela de atendimento Grade de atendimento Capacidade Transportadoras Veículos …" at bounding box center [477, 218] width 955 height 437
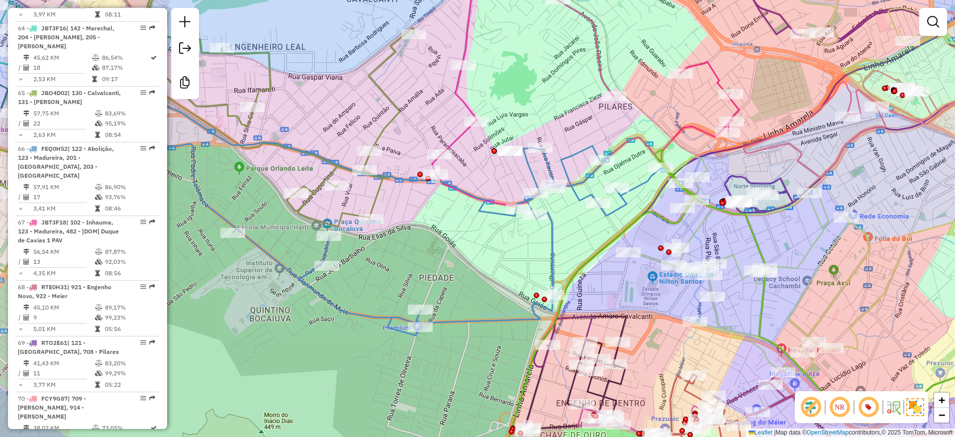
click at [461, 98] on icon at bounding box center [585, 80] width 307 height 249
select select "**********"
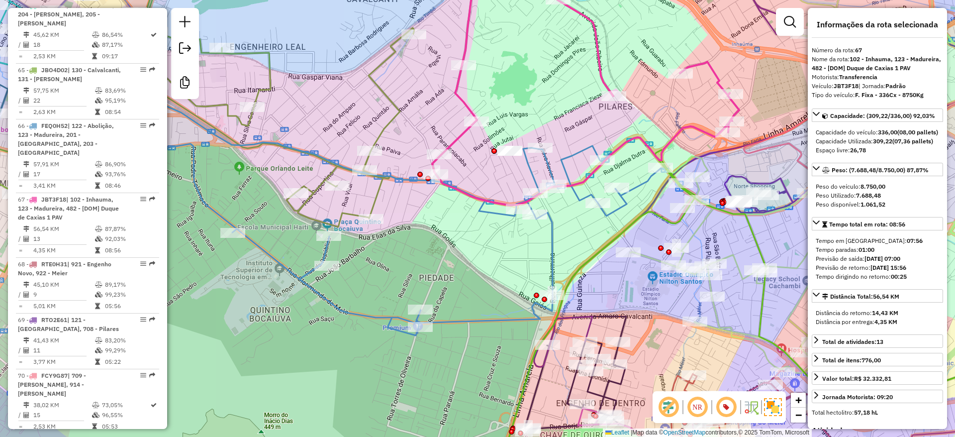
scroll to position [4198, 0]
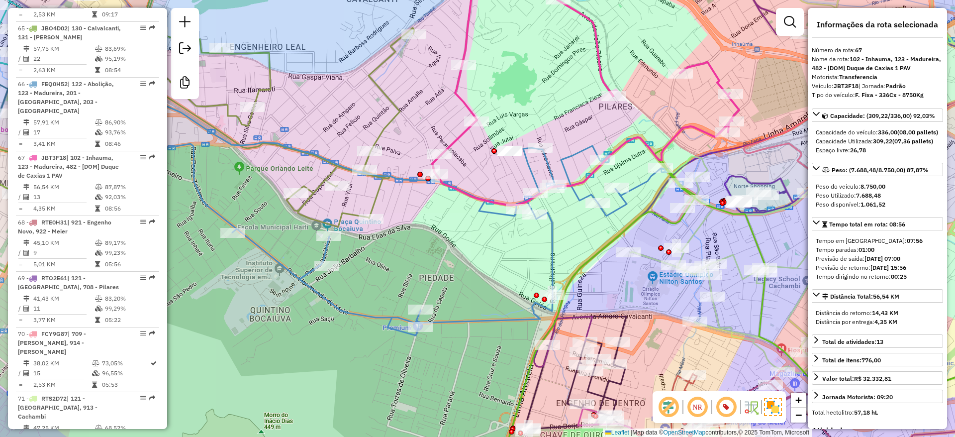
click at [849, 90] on strong "JBT3F18" at bounding box center [846, 85] width 25 height 7
copy div "JBT3F18"
